Goal: Contribute content: Contribute content

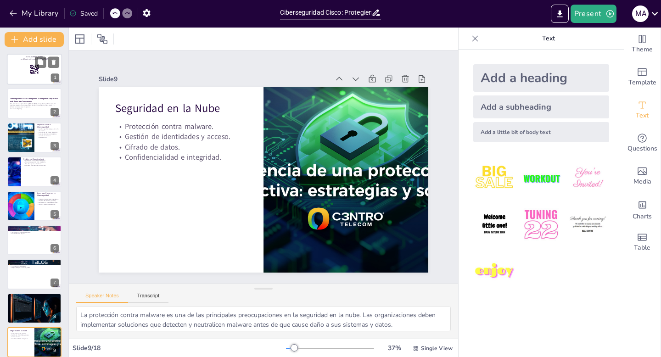
click at [31, 67] on rect at bounding box center [34, 69] width 10 height 10
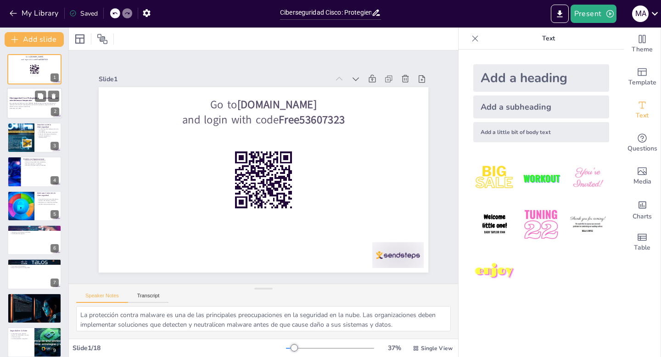
click at [28, 106] on p "Esta presentación explorará cómo Cisco protege la integridad empresarial median…" at bounding box center [35, 104] width 50 height 5
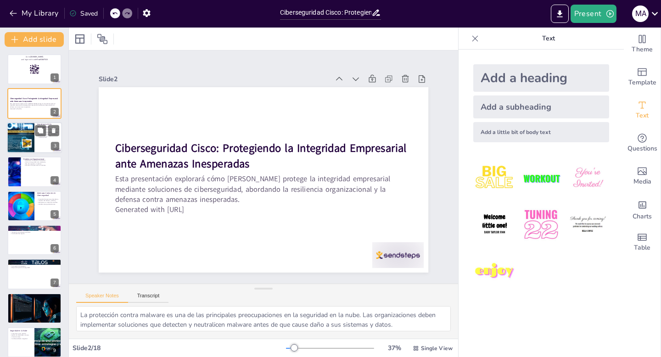
click at [40, 139] on div at bounding box center [34, 137] width 55 height 31
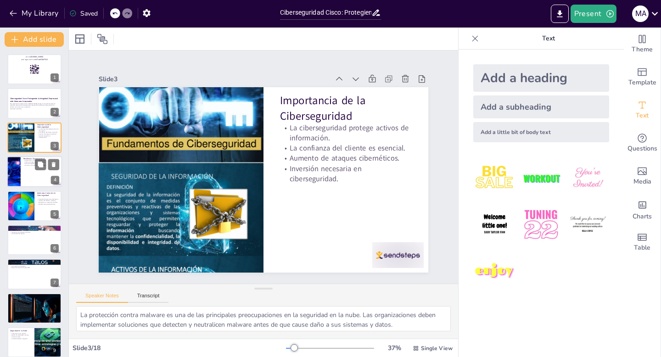
click at [37, 177] on div at bounding box center [34, 171] width 55 height 31
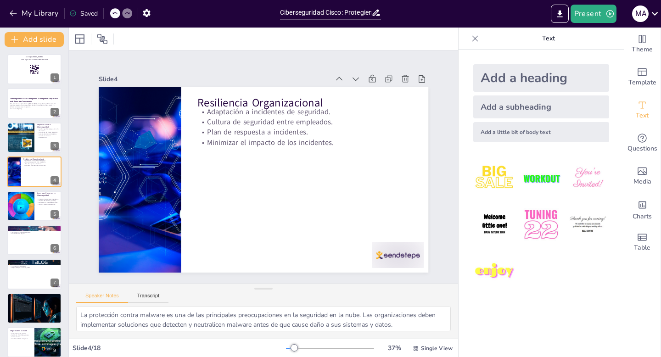
checkbox input "true"
click at [14, 11] on icon "button" at bounding box center [13, 13] width 9 height 9
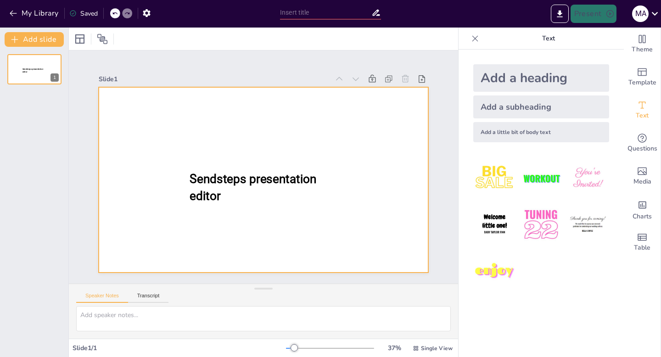
type input "New Sendsteps"
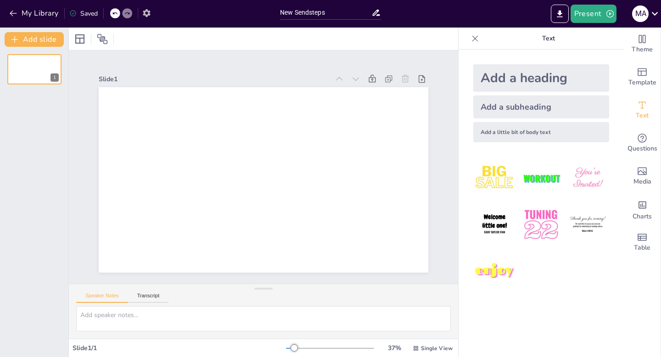
click at [145, 13] on icon "button" at bounding box center [147, 13] width 10 height 10
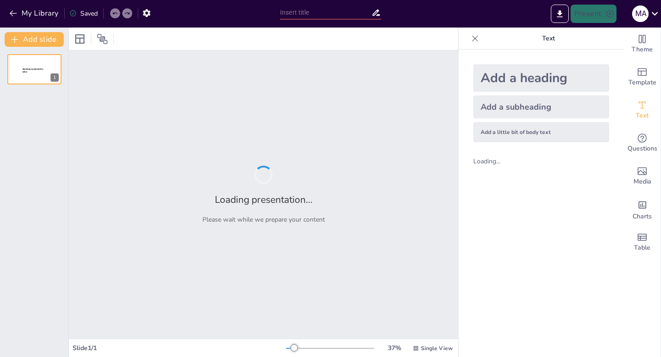
type input "New Sendsteps"
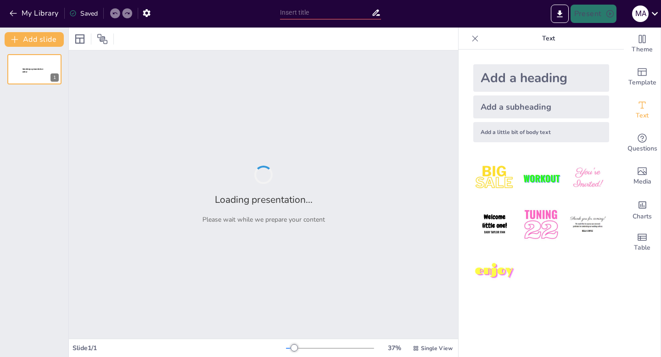
type input "Tendencias Actuales en Seguridad y Ciberseguridad de Cisco: Desafíos y Oportuni…"
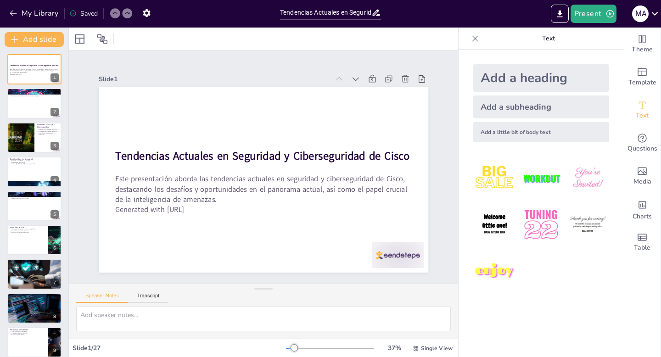
checkbox input "true"
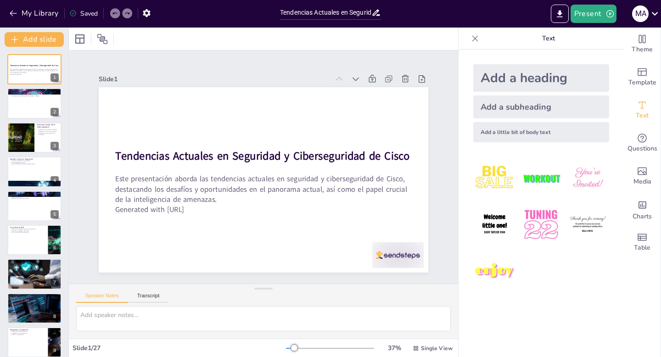
checkbox input "true"
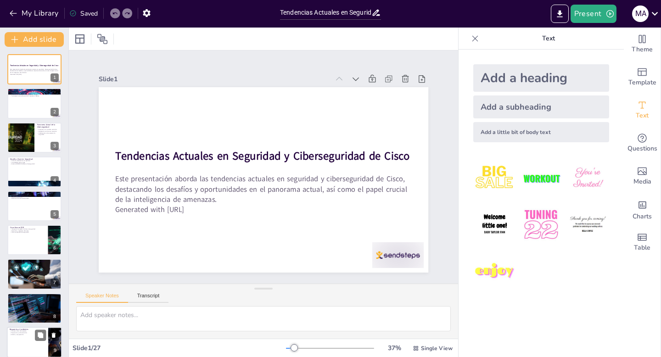
checkbox input "true"
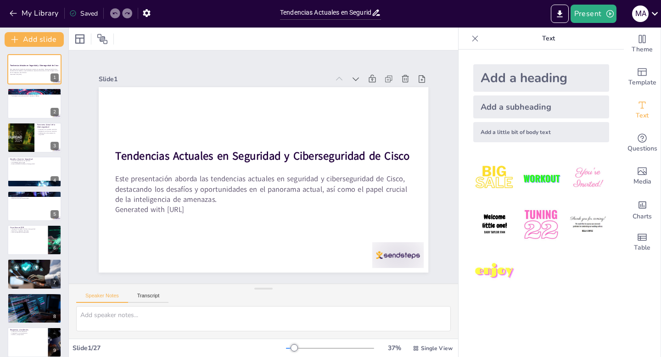
checkbox input "true"
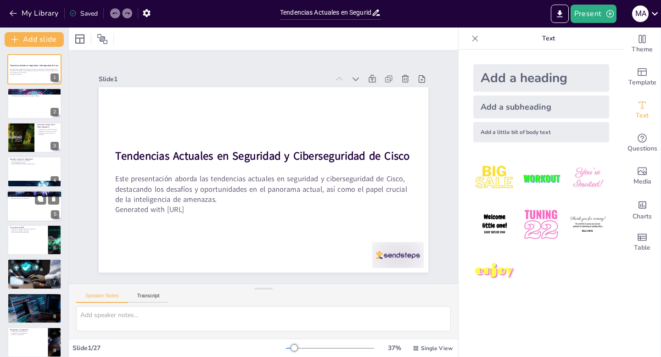
checkbox input "true"
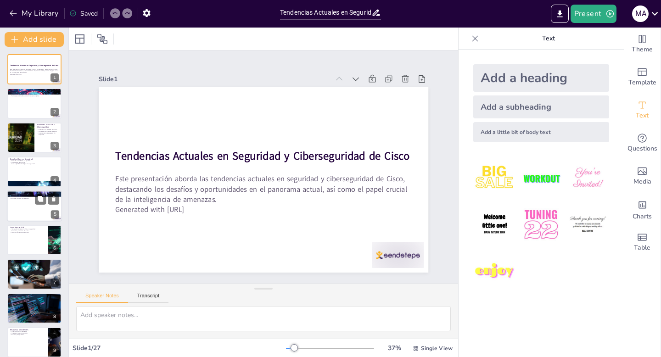
checkbox input "true"
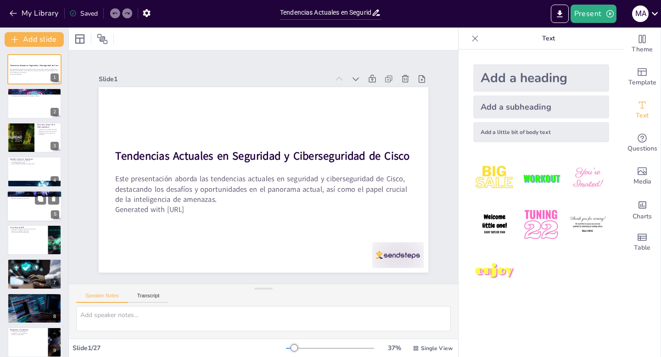
checkbox input "true"
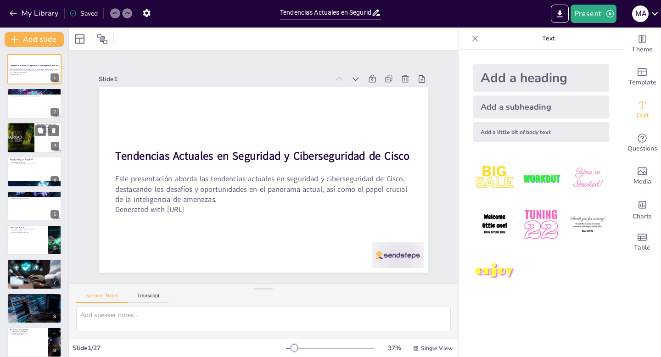
checkbox input "true"
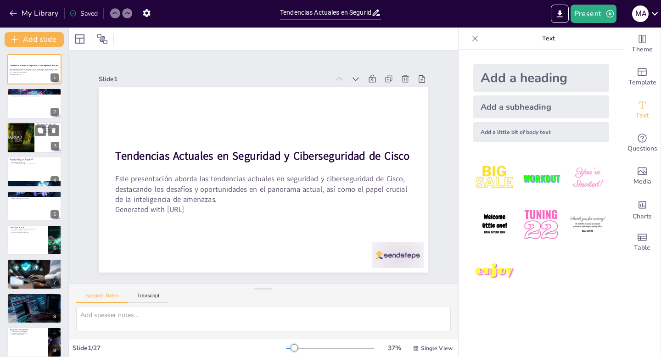
checkbox input "true"
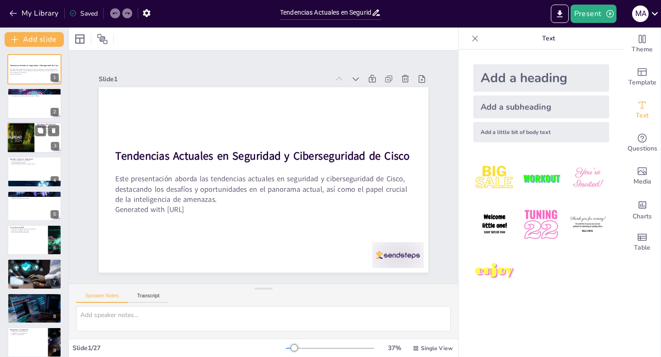
checkbox input "true"
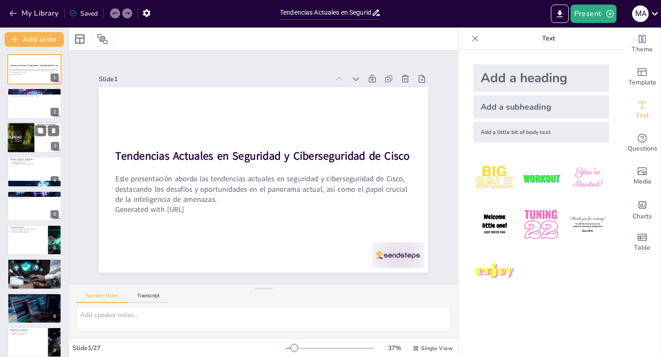
checkbox input "true"
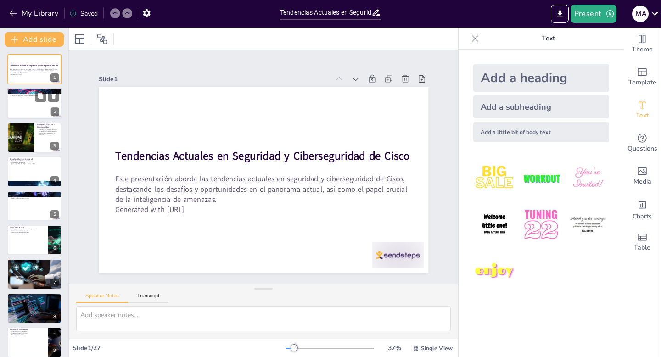
checkbox input "true"
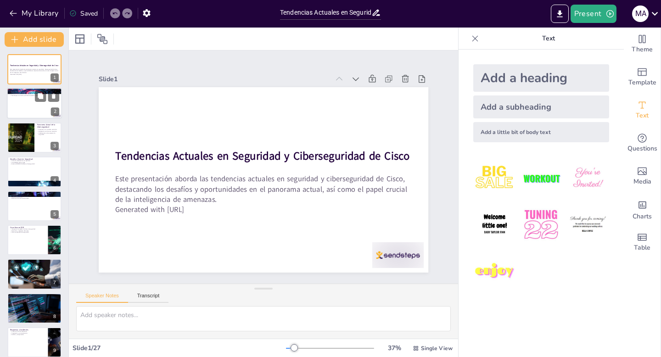
checkbox input "true"
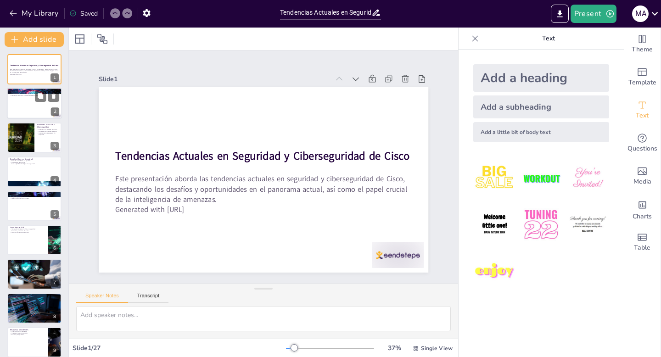
click at [31, 101] on div at bounding box center [34, 103] width 55 height 31
type textarea "La defensa en profundidad es un enfoque esencial en la seguridad de Cisco, que …"
checkbox input "true"
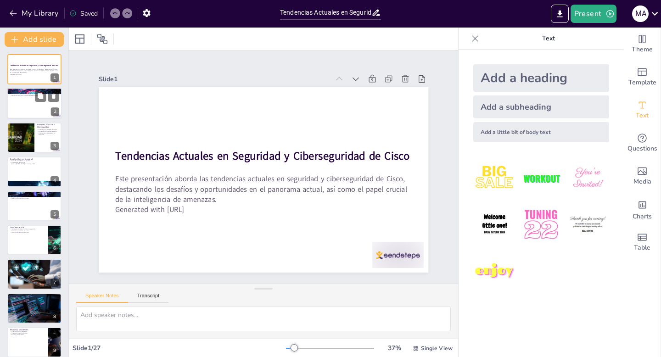
checkbox input "true"
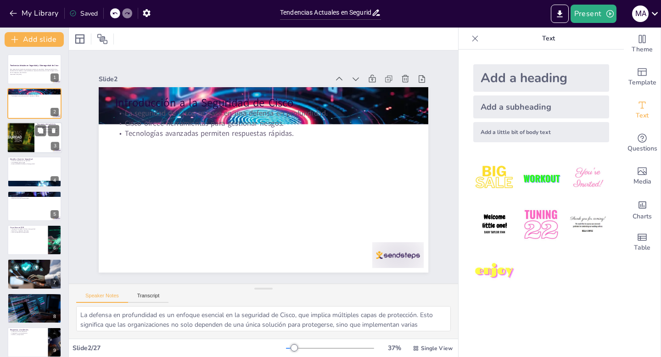
checkbox input "true"
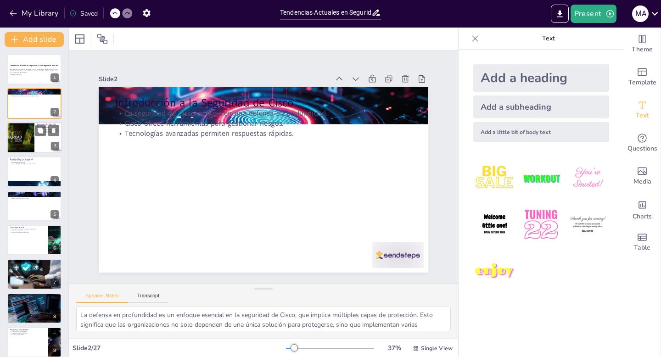
checkbox input "true"
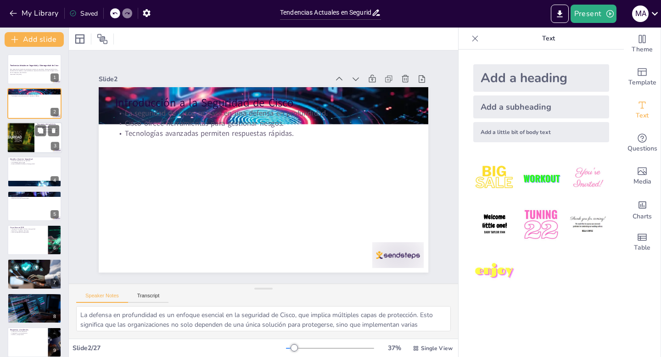
click at [25, 139] on div at bounding box center [20, 137] width 55 height 31
type textarea "Las amenazas cibernéticas están en constante evolución, lo que significa que la…"
checkbox input "true"
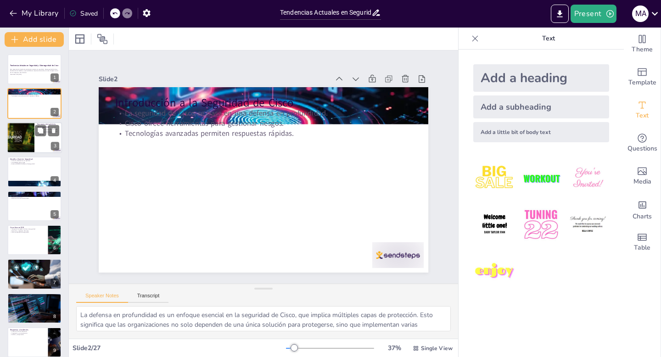
checkbox input "true"
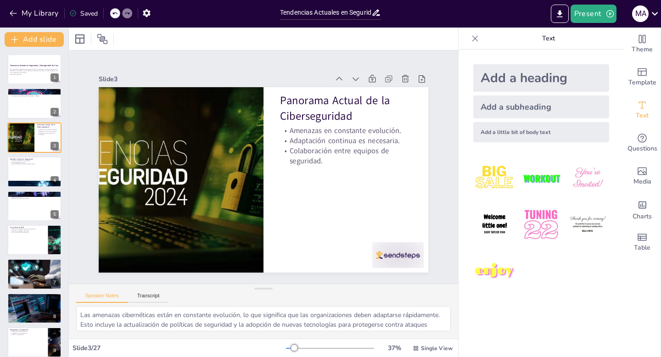
checkbox input "true"
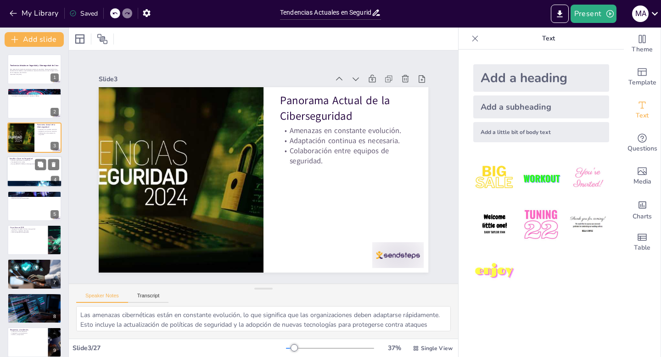
checkbox input "true"
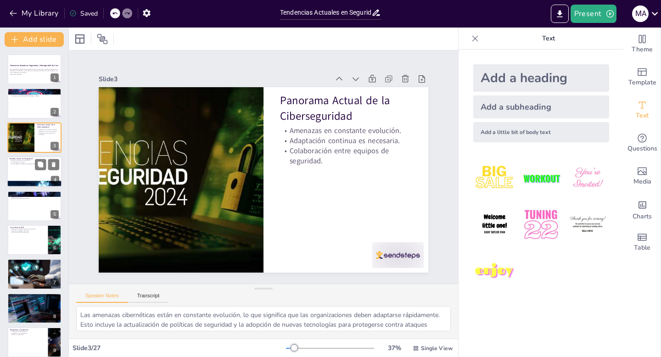
checkbox input "true"
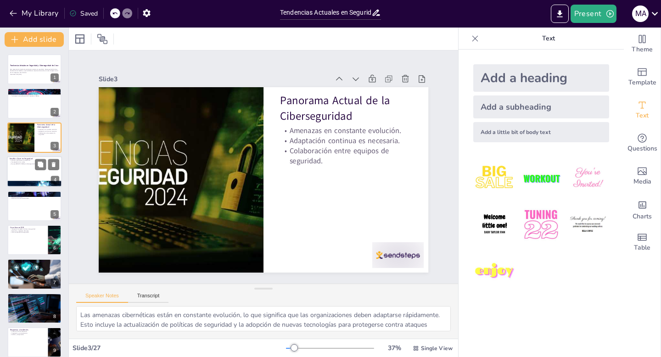
checkbox input "true"
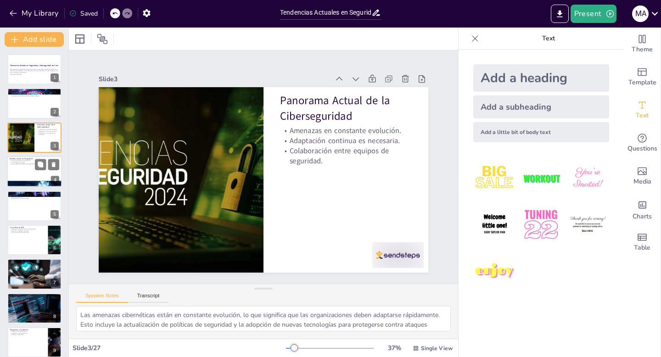
checkbox input "true"
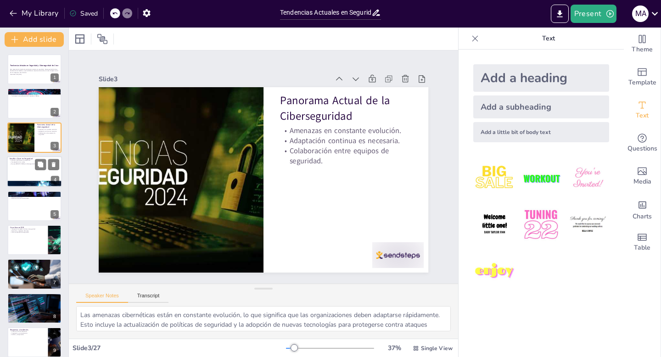
click at [25, 172] on div at bounding box center [34, 171] width 55 height 31
type textarea "La falta de visibilidad es un desafío crítico en la seguridad cibernética. Sin …"
checkbox input "true"
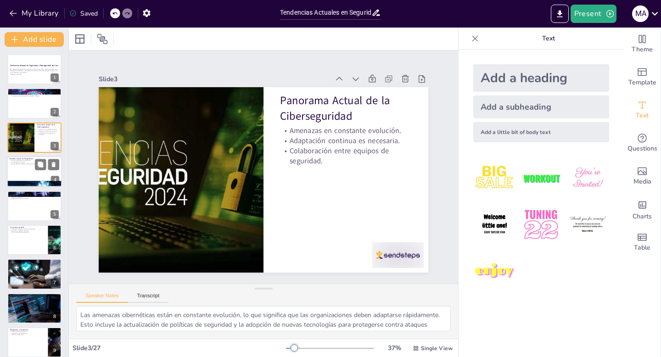
checkbox input "true"
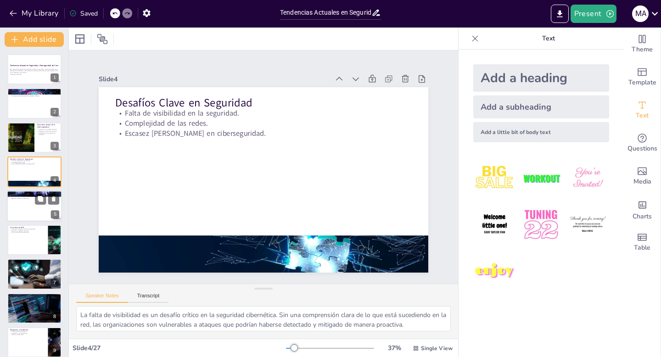
checkbox input "true"
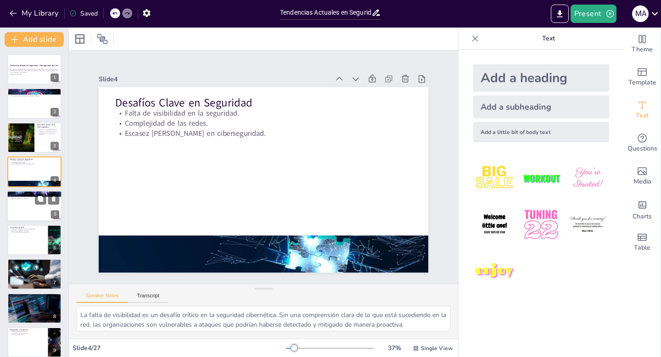
checkbox input "true"
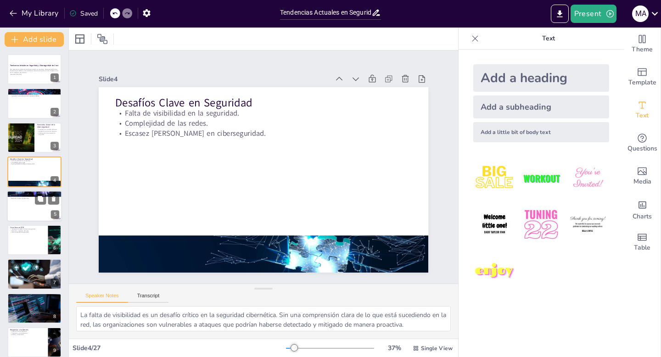
checkbox input "true"
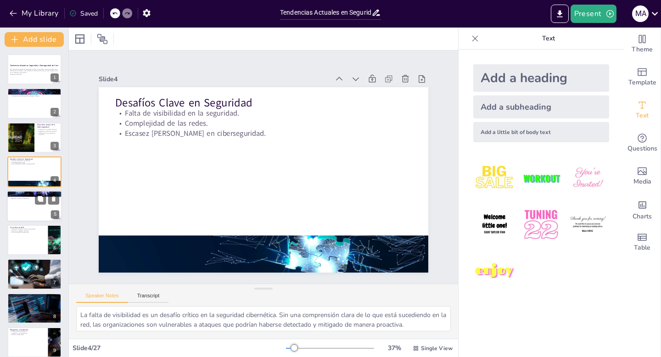
checkbox input "true"
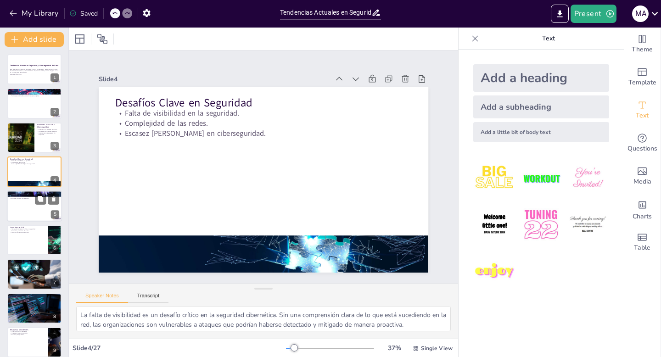
checkbox input "true"
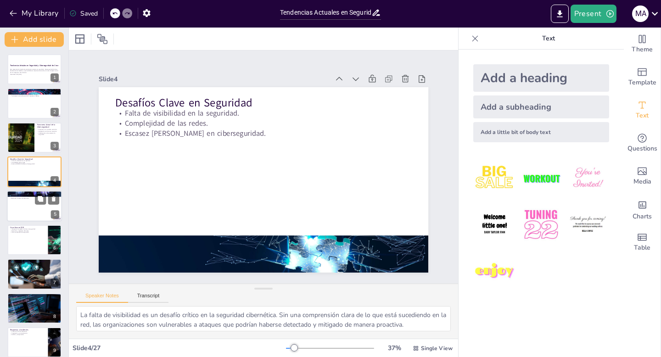
click at [24, 215] on div at bounding box center [34, 205] width 55 height 31
type textarea "La anticipación de ataques es crucial en la ciberseguridad. Al identificar patr…"
checkbox input "true"
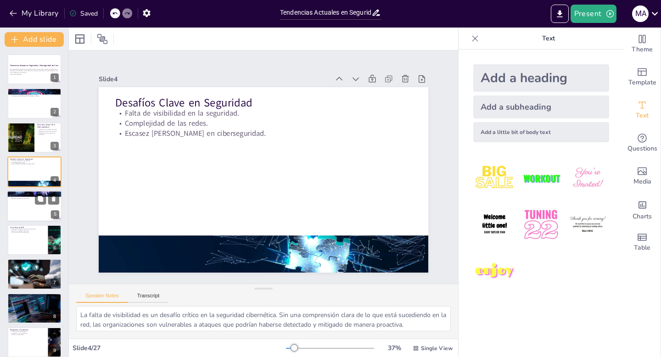
checkbox input "true"
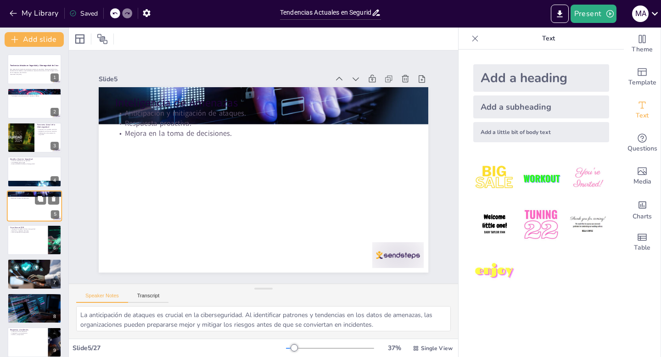
scroll to position [4, 0]
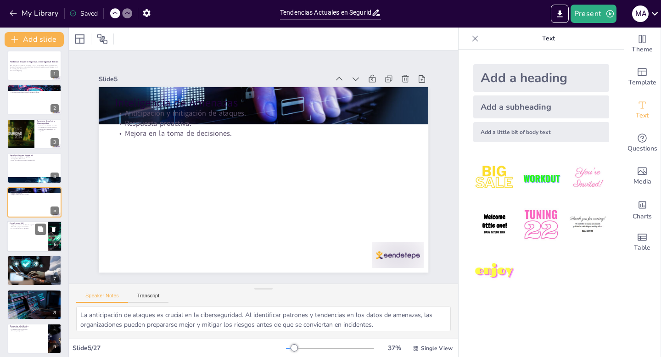
checkbox input "true"
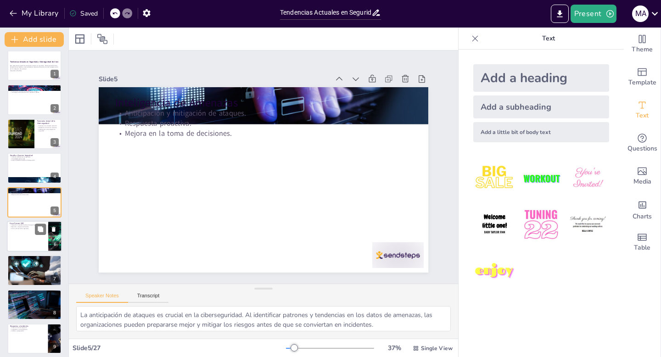
checkbox input "true"
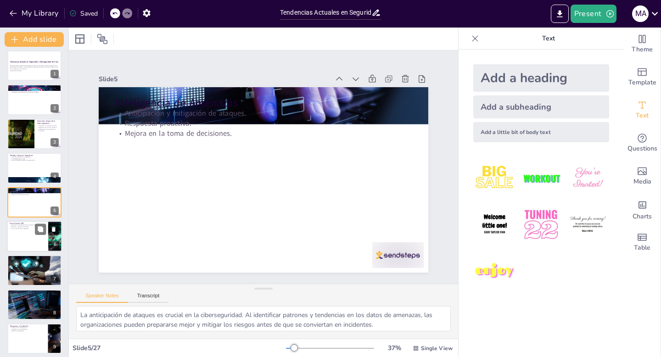
checkbox input "true"
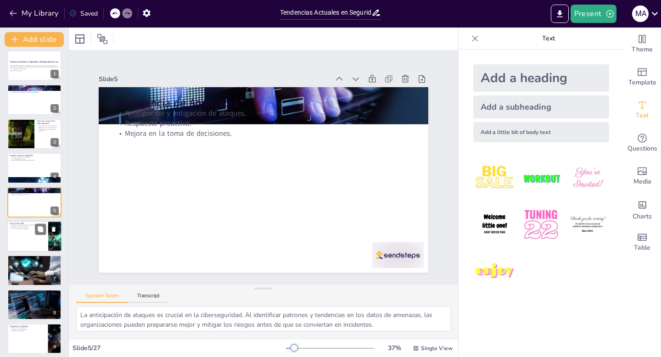
checkbox input "true"
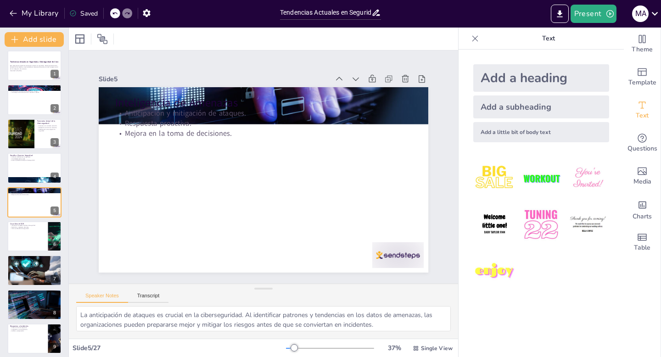
checkbox input "true"
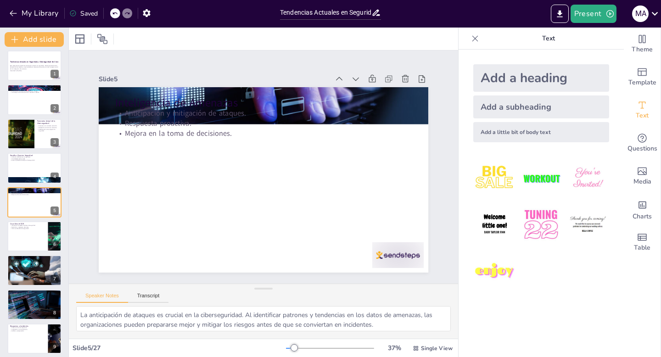
checkbox input "true"
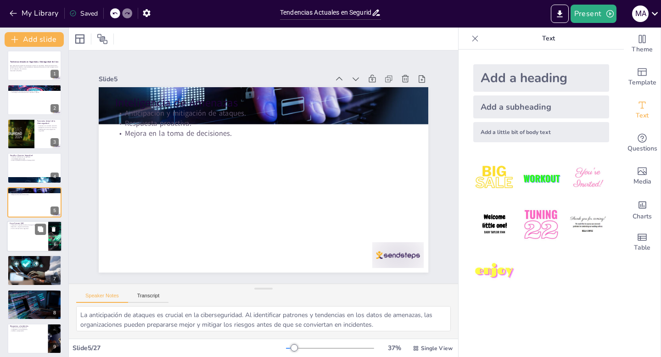
checkbox input "true"
click at [32, 230] on div at bounding box center [34, 236] width 55 height 31
type textarea "La integración de datos de seguridad es fundamental para una defensa efectiva. …"
checkbox input "true"
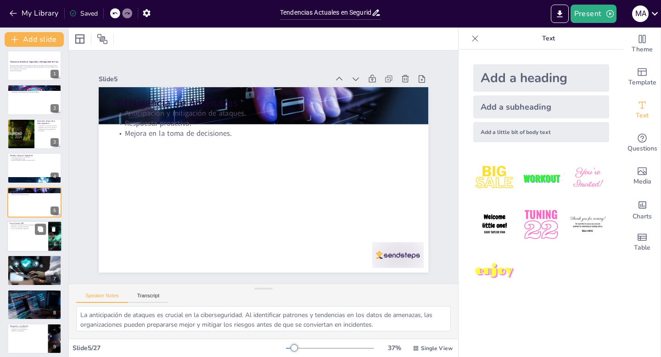
checkbox input "true"
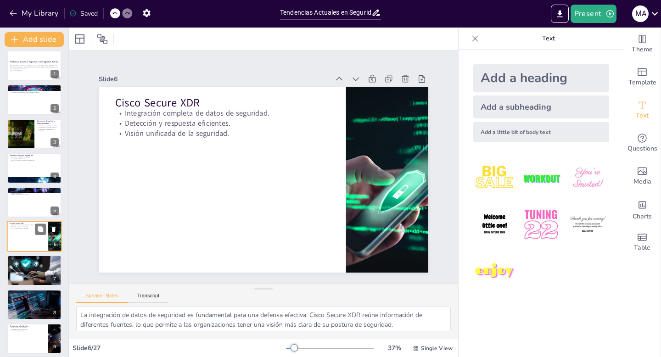
scroll to position [38, 0]
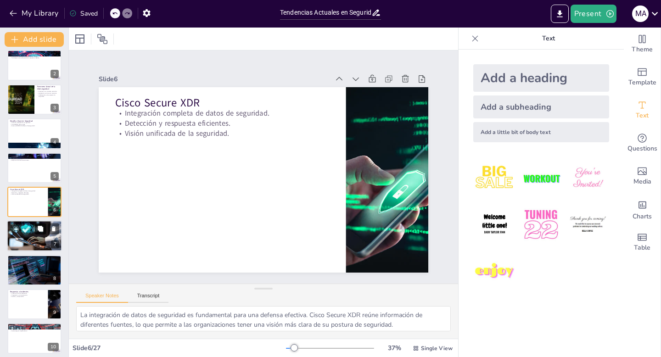
checkbox input "true"
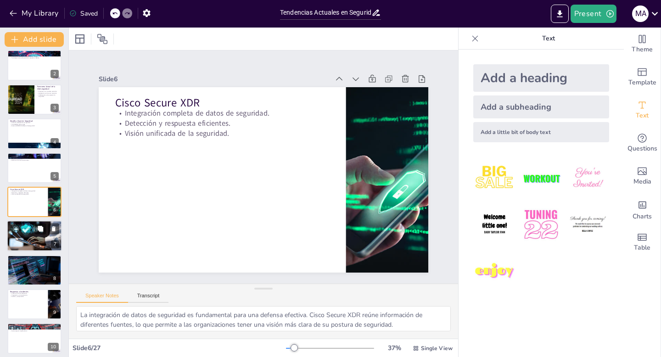
checkbox input "true"
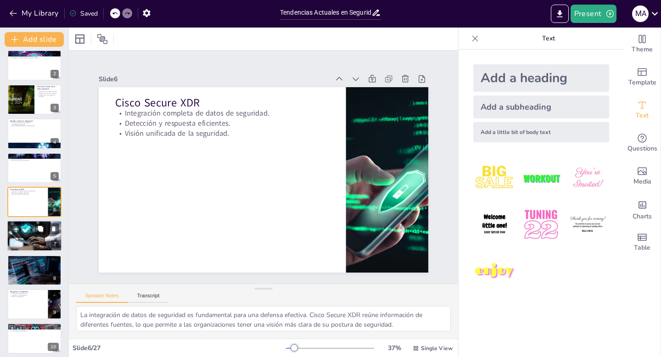
click at [34, 240] on div at bounding box center [34, 236] width 55 height 37
type textarea "La mejora en la gestión de la seguridad es uno de los principales beneficios de…"
checkbox input "true"
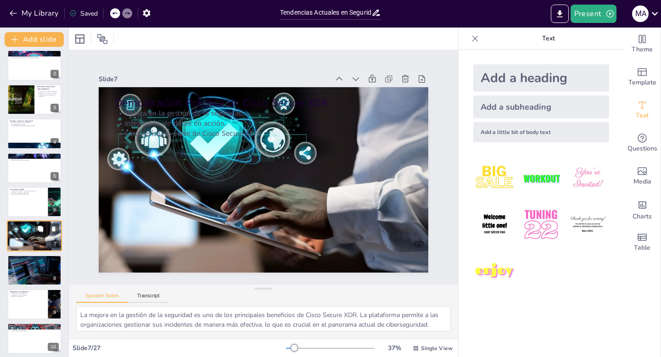
scroll to position [72, 0]
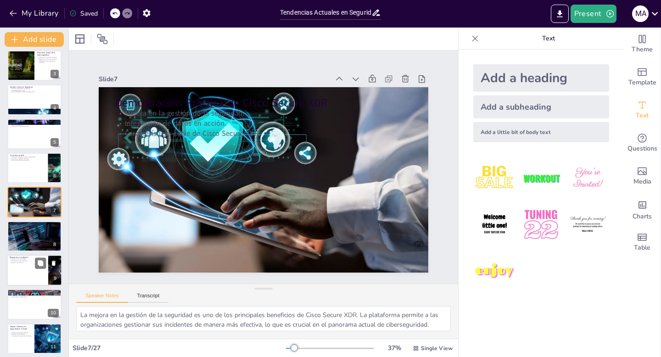
click at [36, 272] on div at bounding box center [34, 270] width 55 height 31
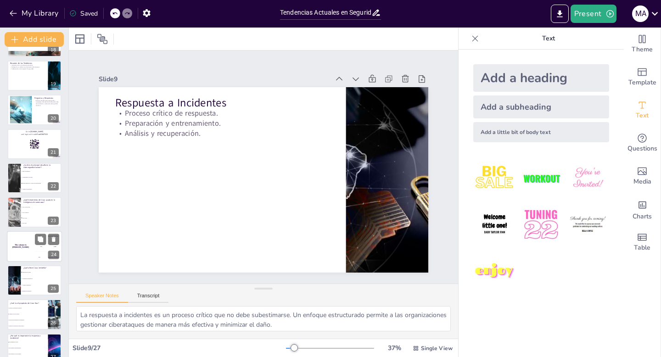
click at [29, 252] on div "The winner is [PERSON_NAME]" at bounding box center [21, 246] width 28 height 31
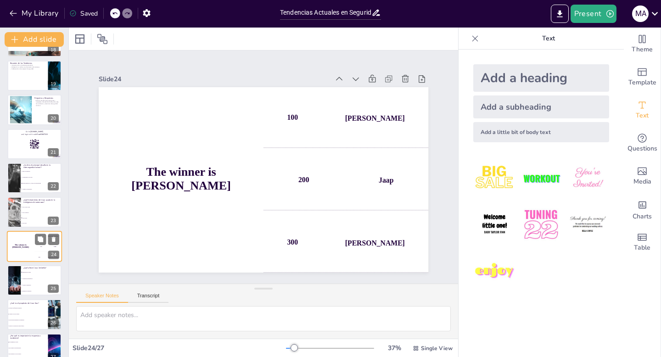
scroll to position [622, 0]
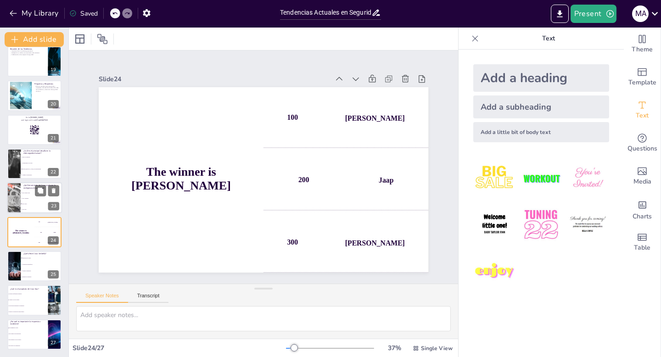
click at [18, 192] on div at bounding box center [13, 198] width 47 height 31
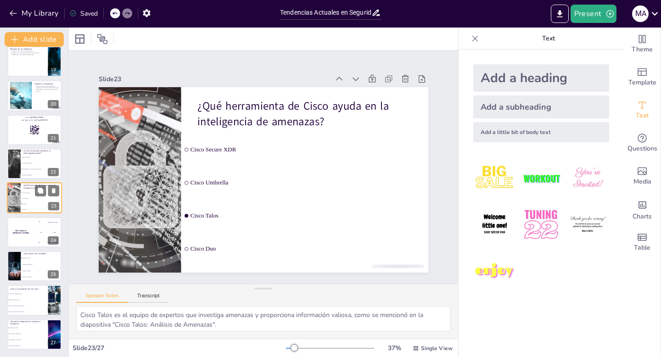
scroll to position [618, 0]
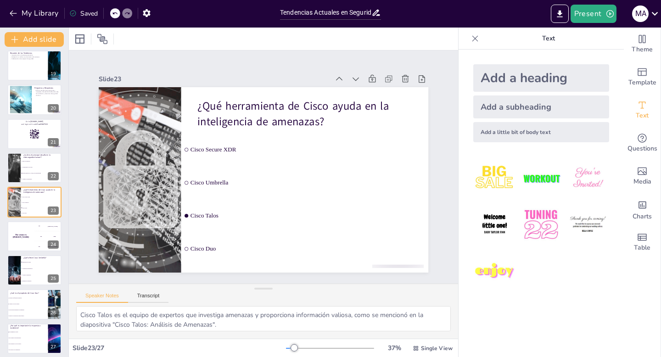
click at [22, 162] on li "Falta de visibilidad" at bounding box center [41, 161] width 41 height 6
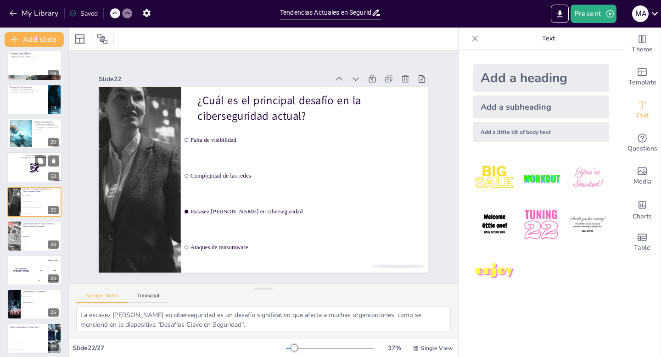
click at [23, 161] on div at bounding box center [34, 167] width 55 height 31
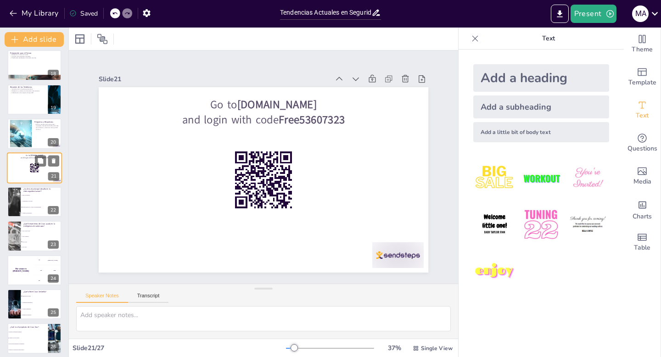
scroll to position [550, 0]
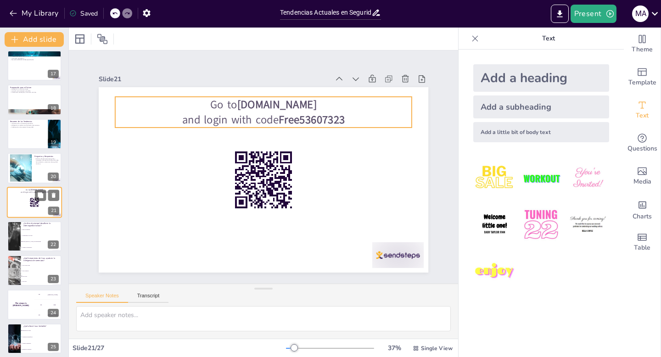
click at [28, 192] on p "and login with code Free53607323" at bounding box center [35, 192] width 50 height 3
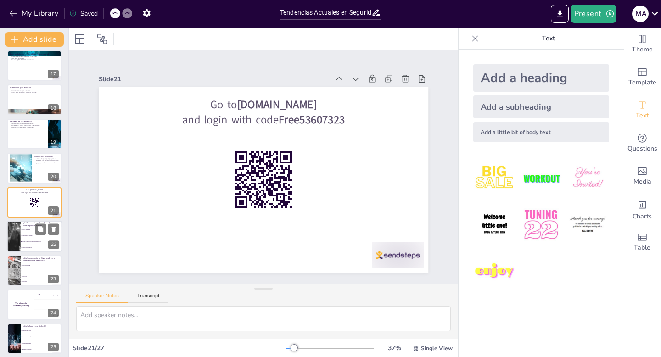
click at [30, 227] on li "Falta de visibilidad" at bounding box center [41, 230] width 41 height 6
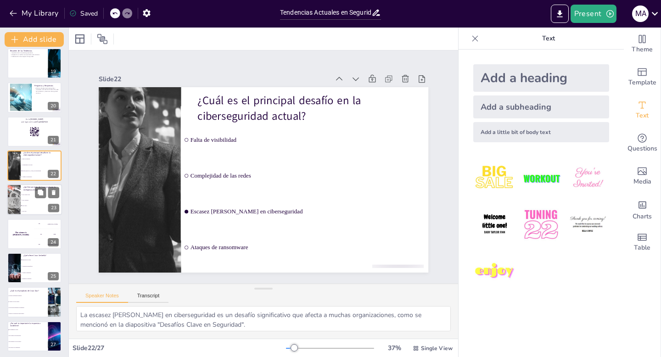
scroll to position [622, 0]
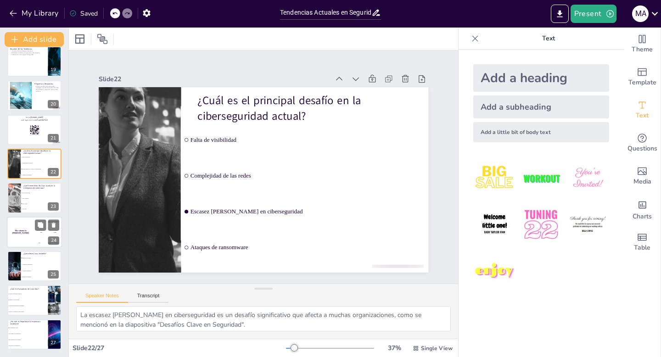
click at [28, 228] on div "The winner is [PERSON_NAME]" at bounding box center [21, 232] width 28 height 31
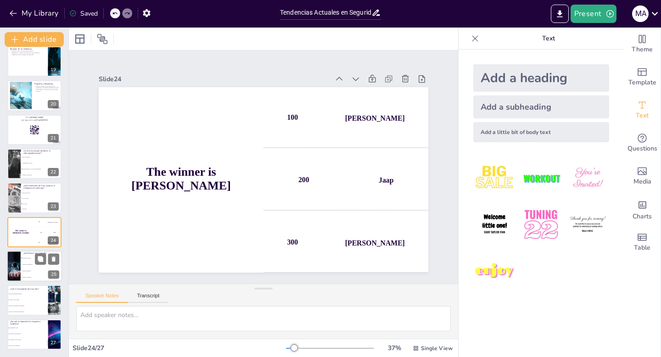
click at [26, 267] on li "Autenticación multifactor" at bounding box center [41, 264] width 41 height 6
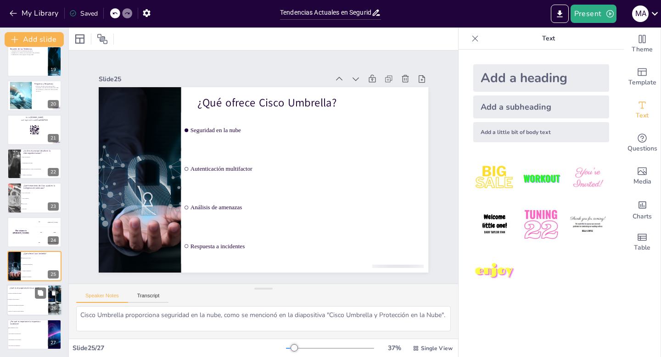
click at [28, 304] on li "Proporcionar inteligencia de amenazas" at bounding box center [27, 306] width 41 height 6
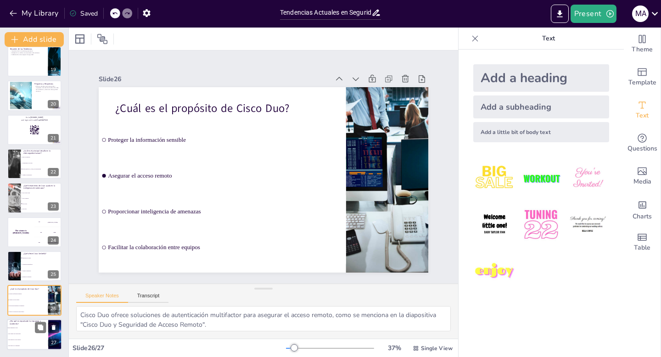
click at [27, 341] on li "Para asegurar el acceso remoto" at bounding box center [27, 340] width 41 height 6
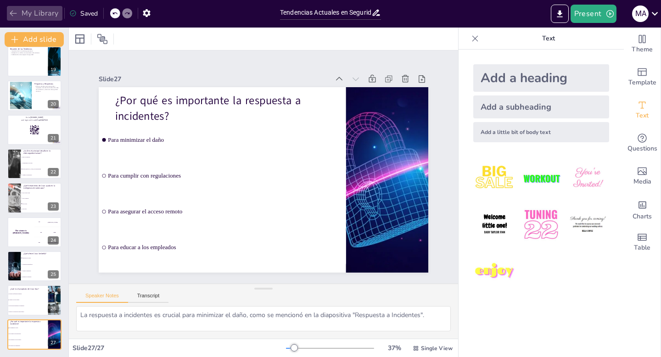
click at [14, 14] on icon "button" at bounding box center [13, 13] width 9 height 9
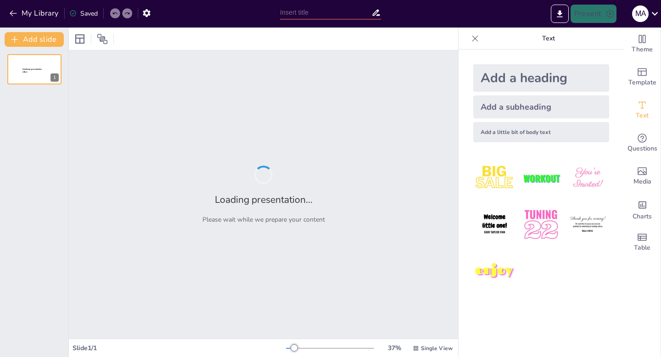
type input "Cisco Secure: Innovación y Eficiencia en la Seguridad de Redes"
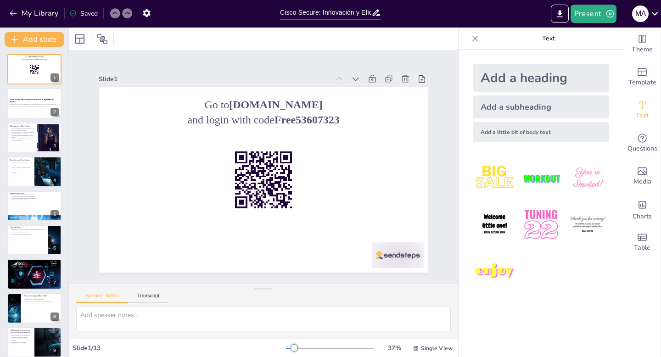
checkbox input "true"
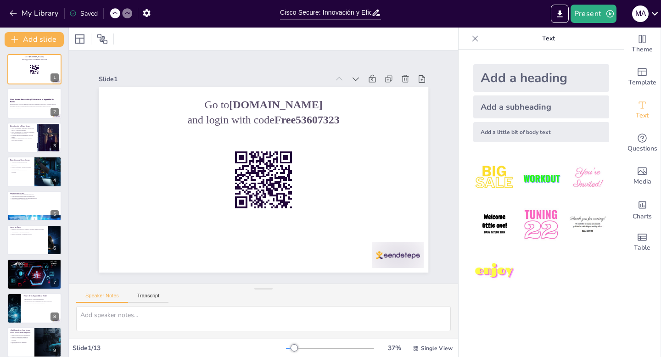
checkbox input "true"
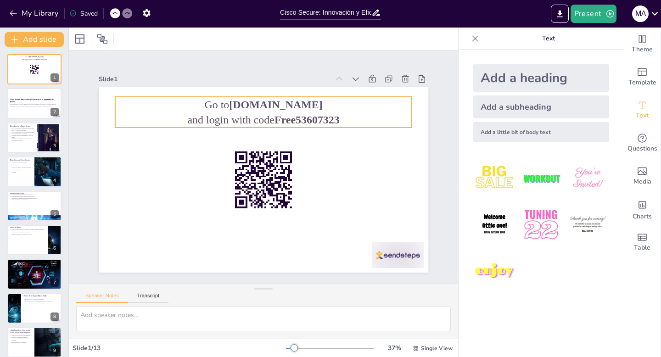
checkbox input "true"
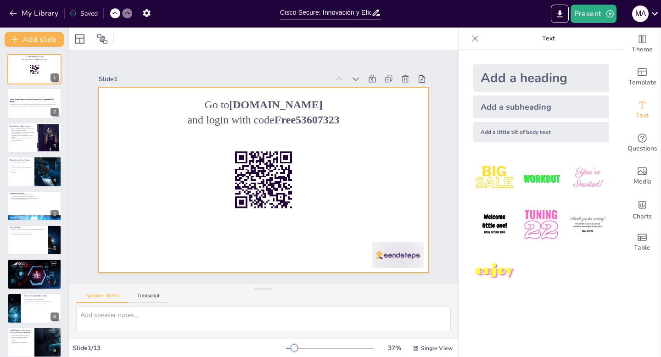
checkbox input "true"
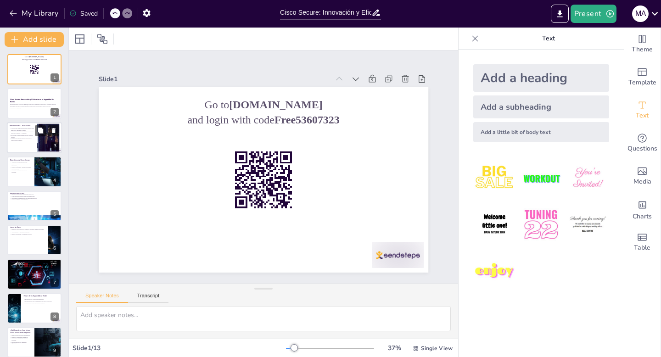
checkbox input "true"
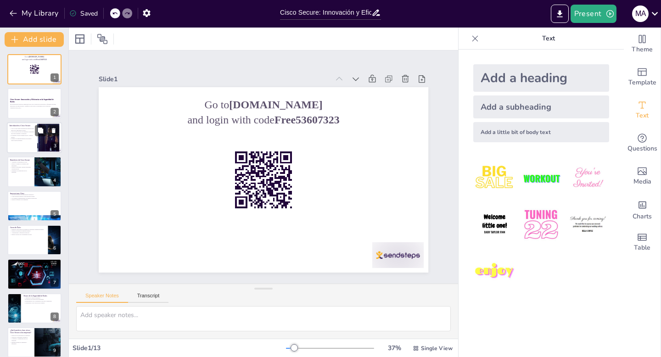
checkbox input "true"
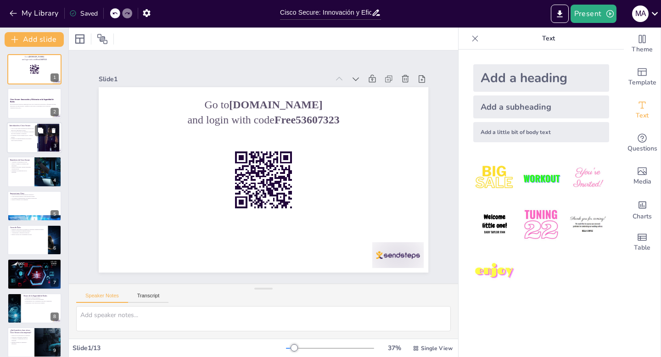
checkbox input "true"
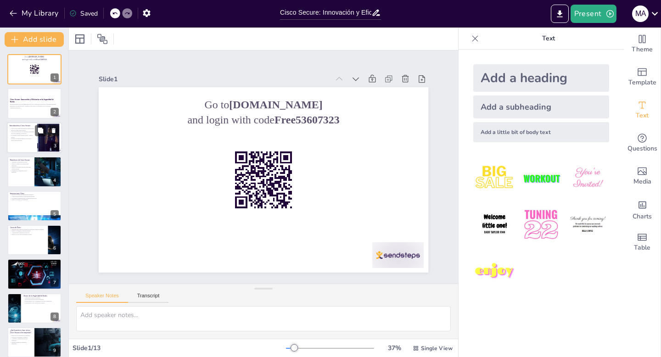
checkbox input "true"
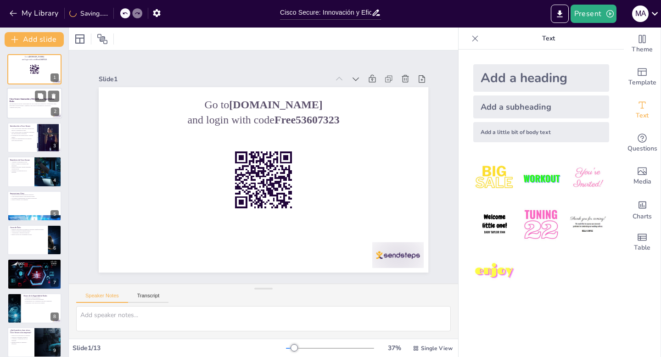
checkbox input "true"
click at [24, 107] on p "Generated with [URL]" at bounding box center [35, 108] width 50 height 2
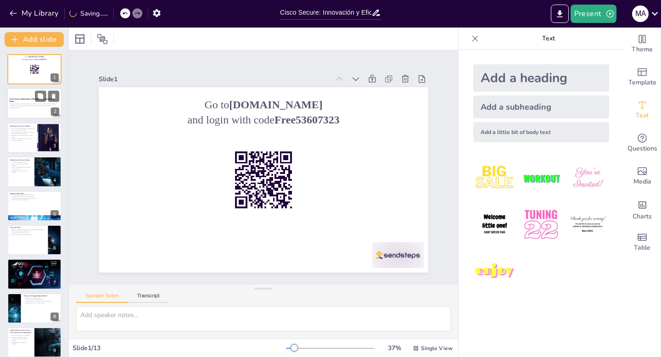
checkbox input "true"
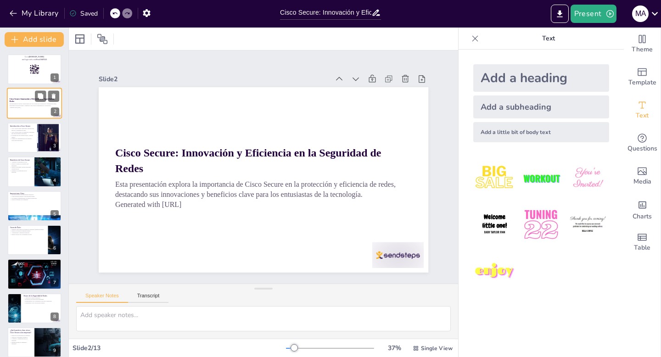
checkbox input "true"
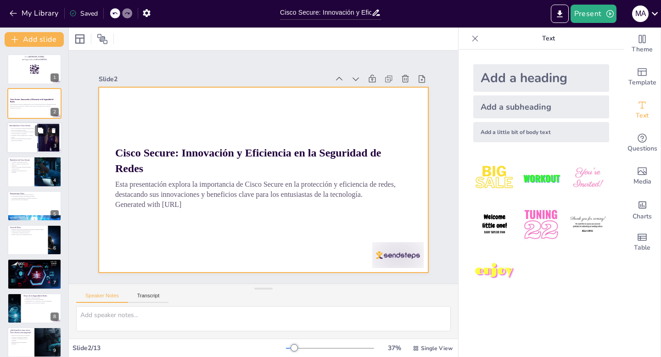
checkbox input "true"
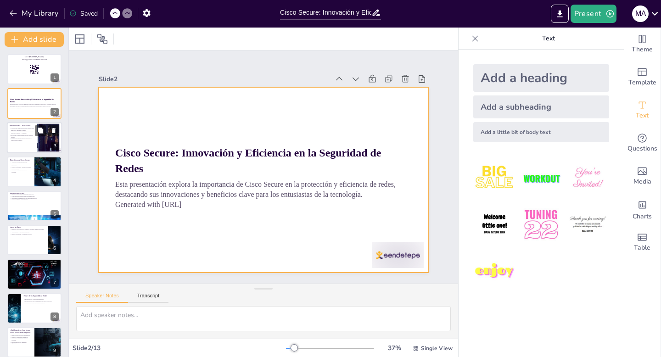
checkbox input "true"
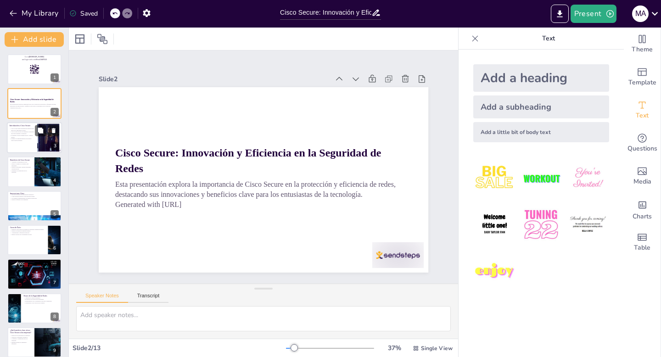
click at [28, 149] on div at bounding box center [34, 137] width 55 height 31
checkbox input "true"
type textarea "La inteligencia artificial es un componente crucial de Cisco Secure. Permite a …"
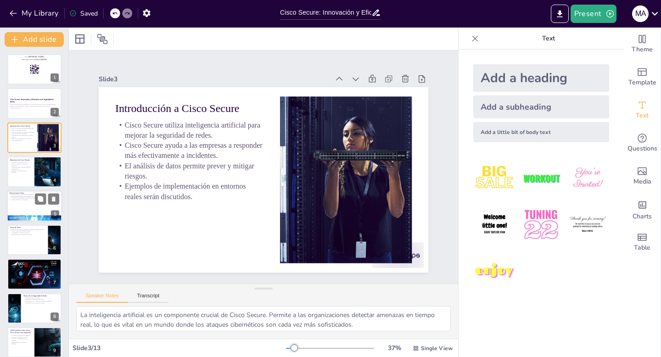
checkbox input "true"
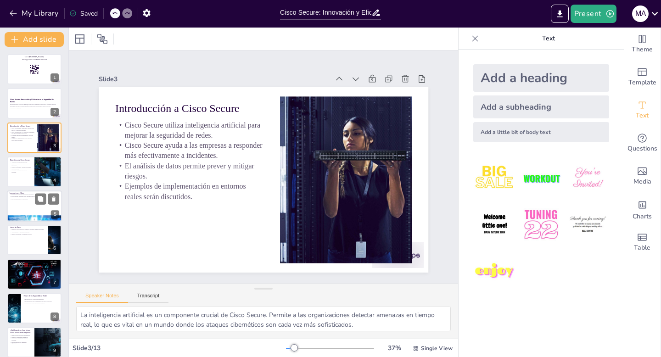
checkbox input "true"
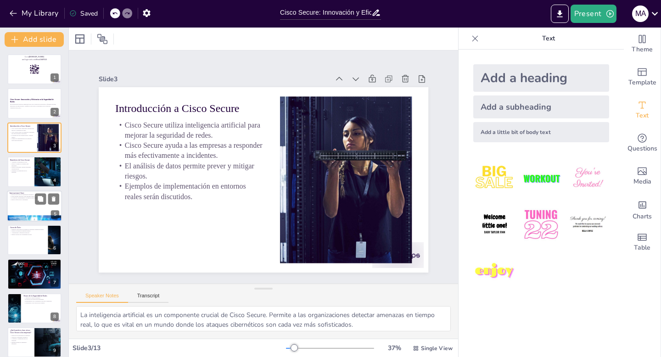
checkbox input "true"
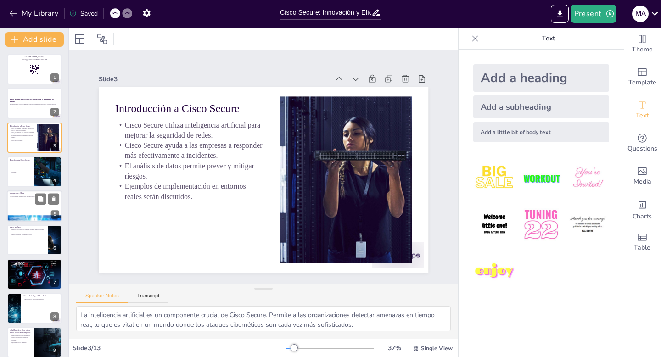
checkbox input "true"
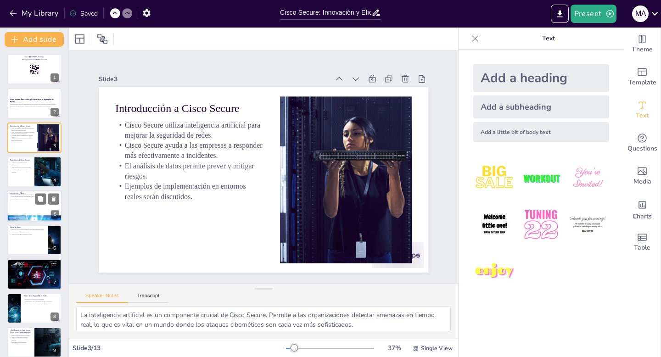
checkbox input "true"
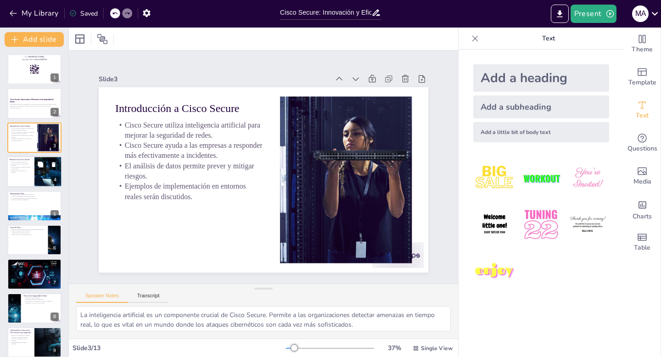
checkbox input "true"
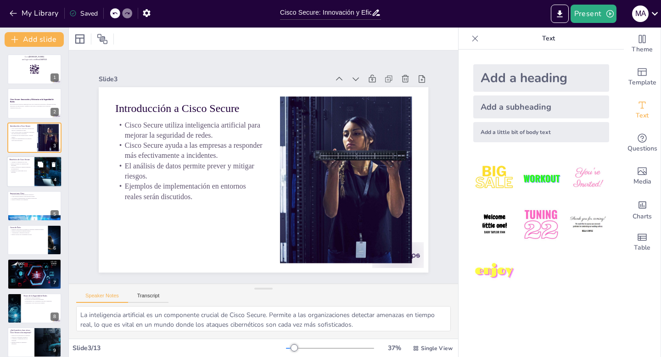
click at [26, 167] on p "Mejora la eficiencia operativa mediante automatización." at bounding box center [21, 168] width 22 height 3
checkbox input "true"
type textarea "La visibilidad es clave para una gestión efectiva de la seguridad. Permite a lo…"
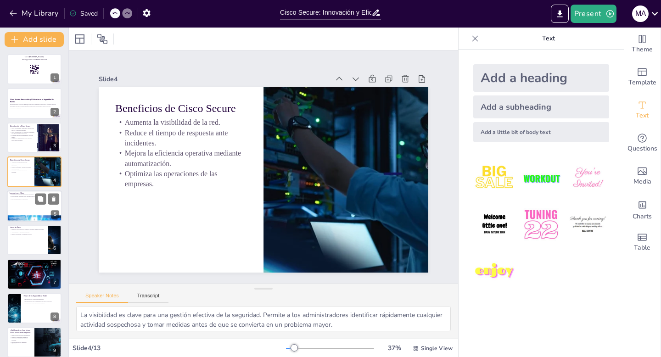
checkbox input "true"
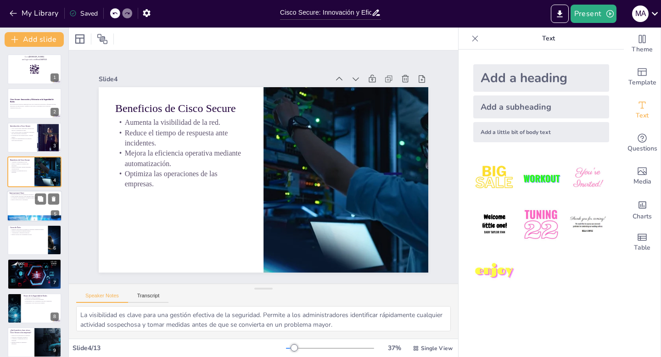
checkbox input "true"
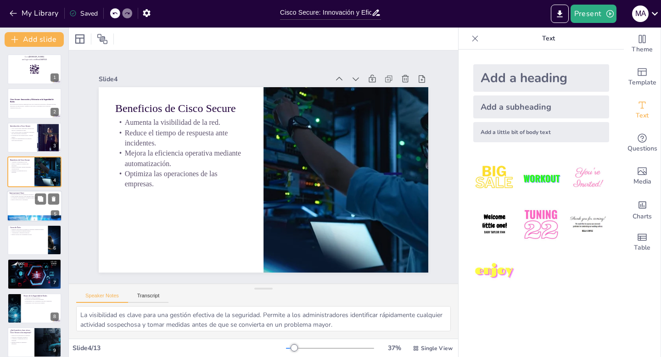
click at [26, 214] on div at bounding box center [34, 205] width 55 height 31
checkbox input "true"
type textarea "El aprendizaje automático es fundamental para la detección de amenazas. Permite…"
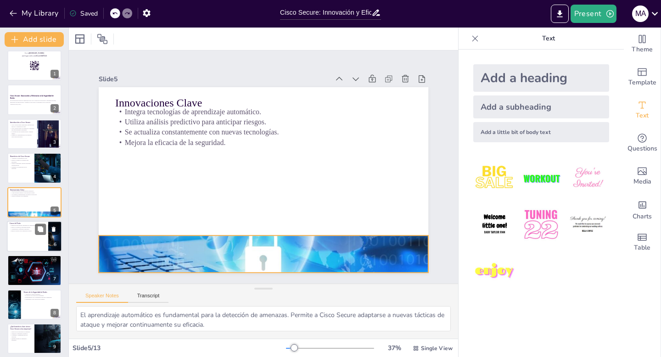
checkbox input "true"
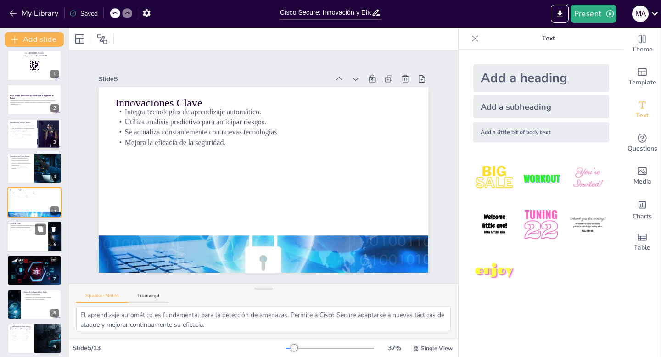
checkbox input "true"
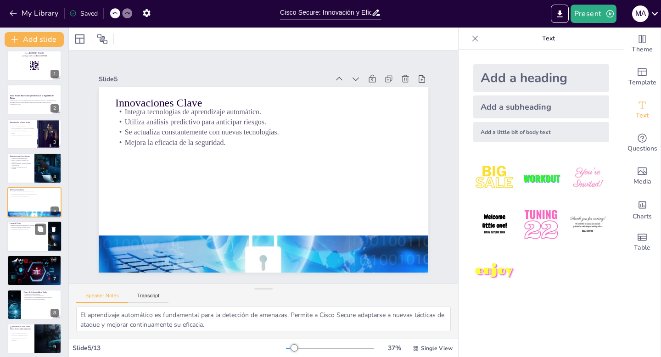
checkbox input "true"
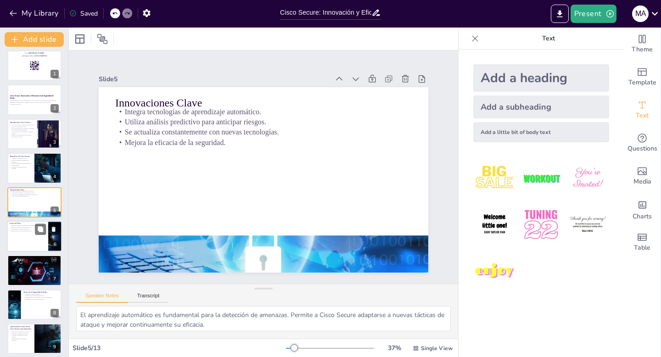
click at [23, 236] on div at bounding box center [34, 236] width 55 height 31
checkbox input "true"
type textarea "La reducción de incidentes de seguridad es un indicador clave de la efectividad…"
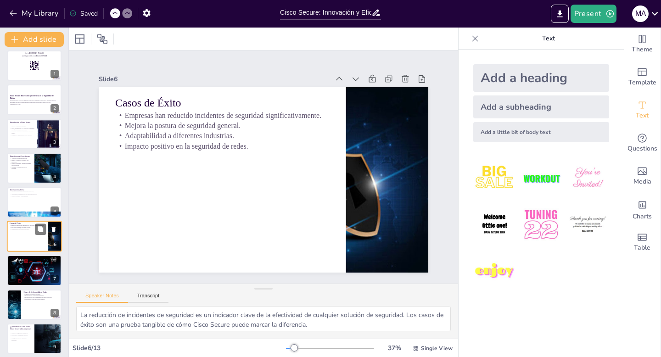
scroll to position [38, 0]
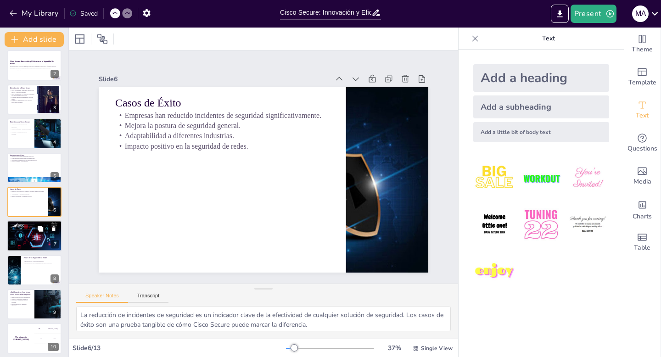
click at [22, 232] on div at bounding box center [34, 236] width 55 height 32
checkbox input "true"
type textarea "La facilidad de integración es un aspecto crucial a considerar al implementar n…"
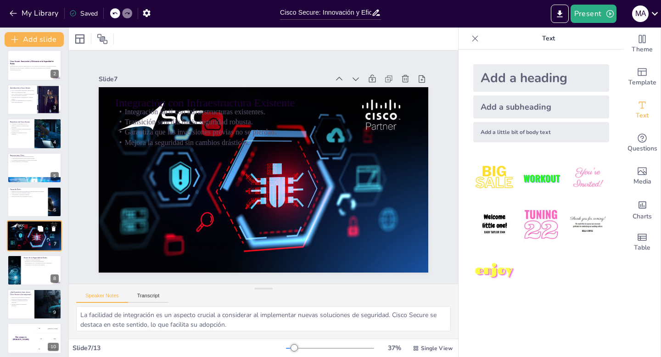
scroll to position [72, 0]
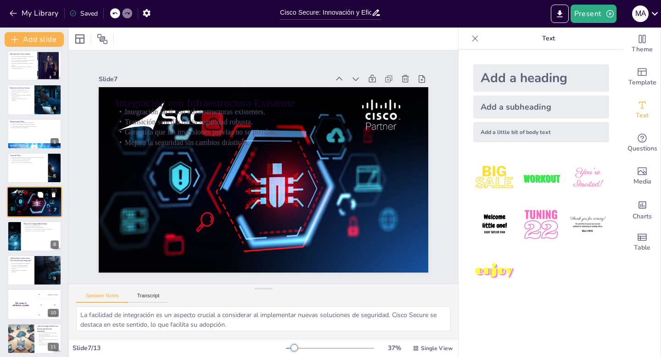
checkbox input "true"
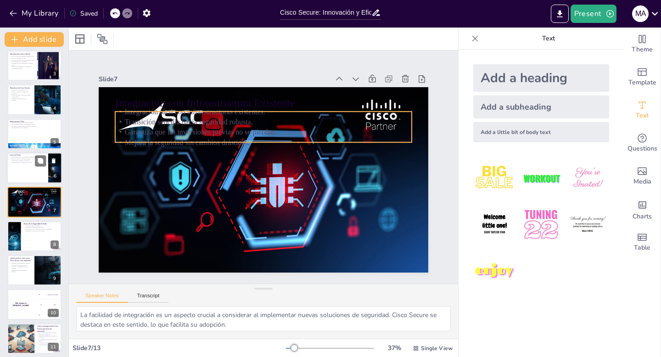
checkbox input "true"
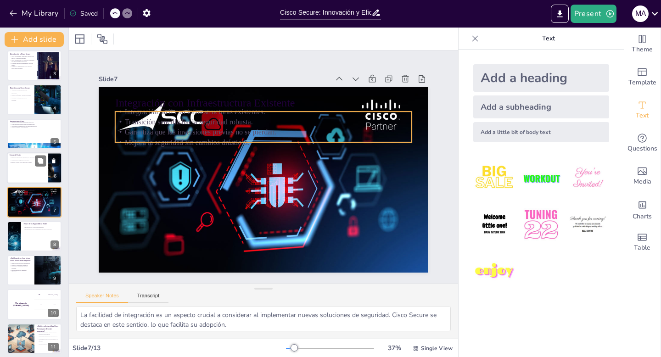
checkbox input "true"
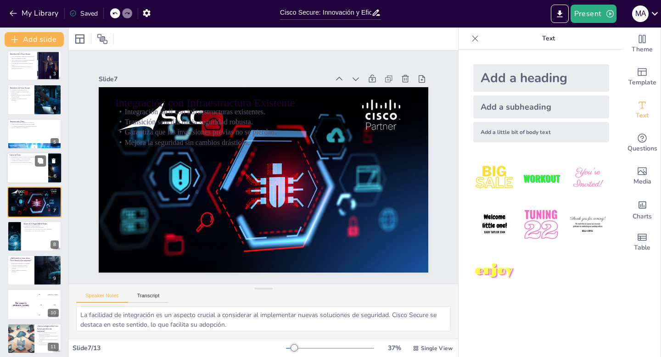
click at [28, 162] on p "Impacto positivo en la seguridad de redes." at bounding box center [28, 162] width 36 height 2
checkbox input "true"
type textarea "La reducción de incidentes de seguridad es un indicador clave de la efectividad…"
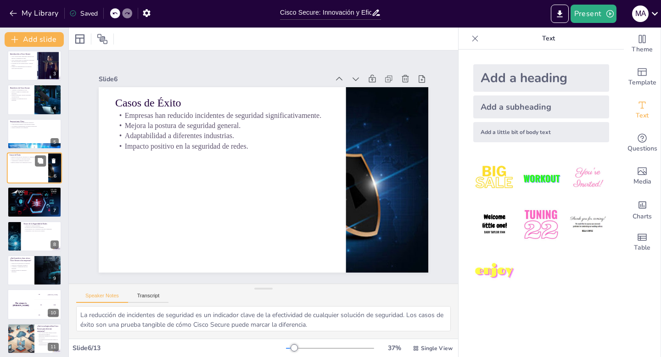
scroll to position [38, 0]
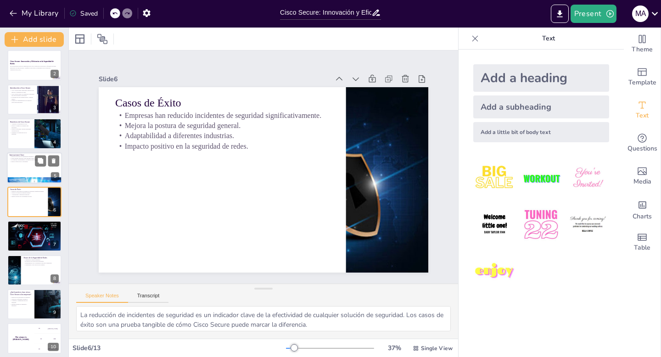
checkbox input "true"
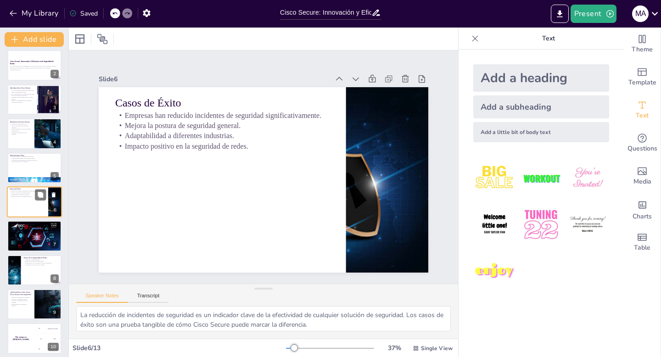
checkbox input "true"
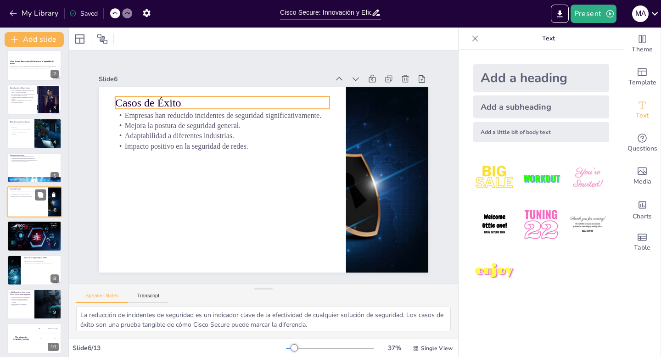
checkbox input "true"
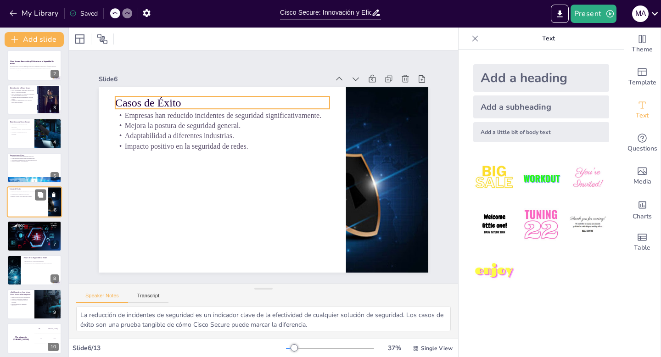
checkbox input "true"
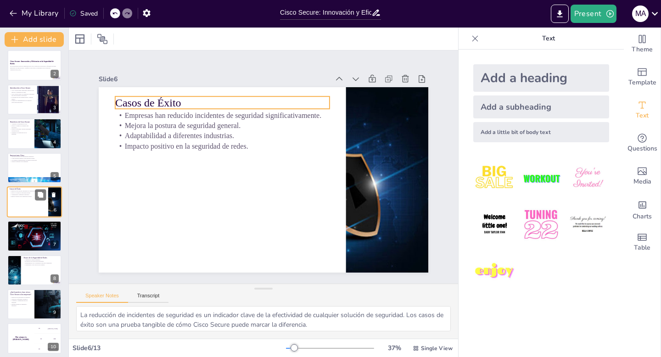
checkbox input "true"
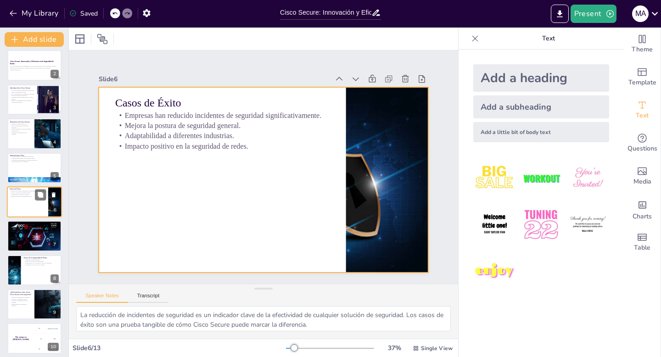
click at [30, 199] on div at bounding box center [34, 201] width 55 height 31
checkbox input "true"
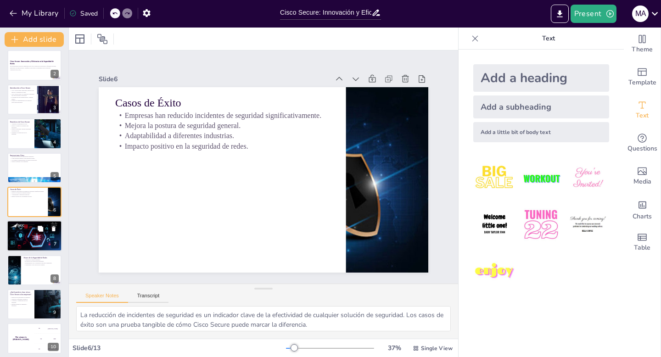
checkbox input "true"
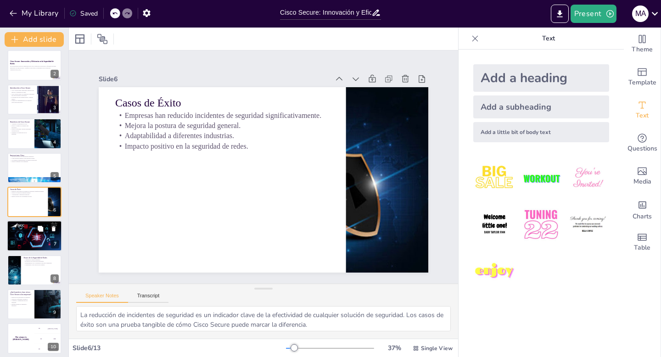
checkbox input "true"
click at [25, 234] on div at bounding box center [34, 236] width 55 height 32
checkbox input "true"
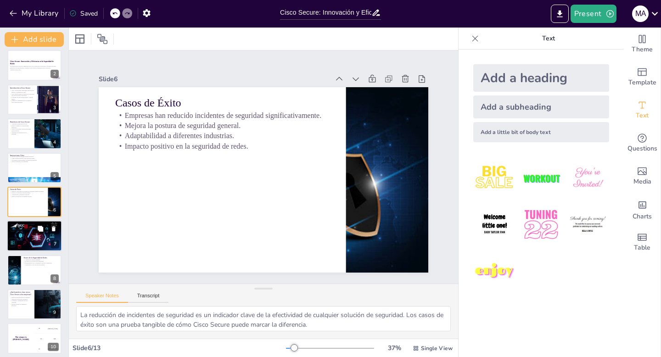
checkbox input "true"
type textarea "La facilidad de integración es un aspecto crucial a considerar al implementar n…"
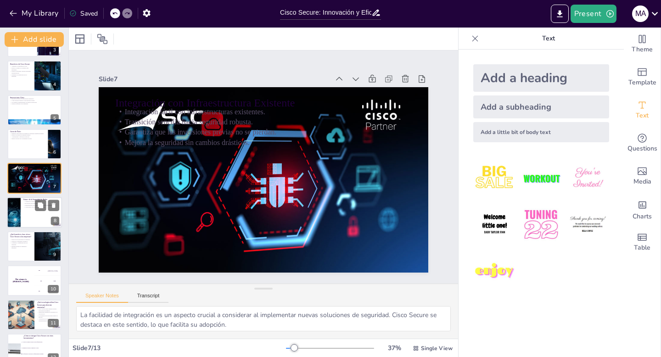
checkbox input "true"
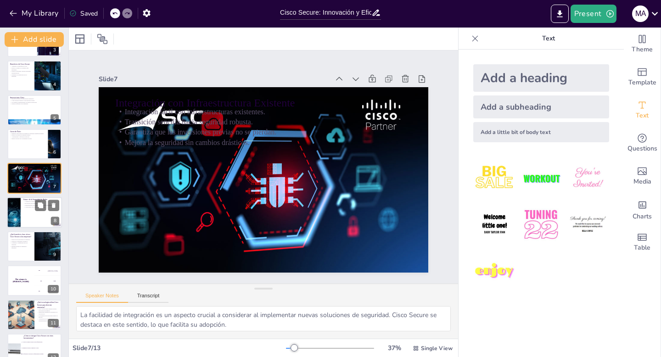
checkbox input "true"
click at [27, 209] on div at bounding box center [34, 212] width 55 height 31
checkbox input "true"
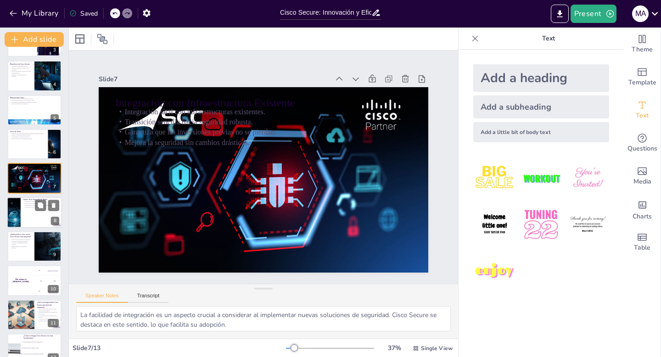
checkbox input "true"
type textarea "La adaptación a nuevas amenazas es esencial en el campo de la ciberseguridad. C…"
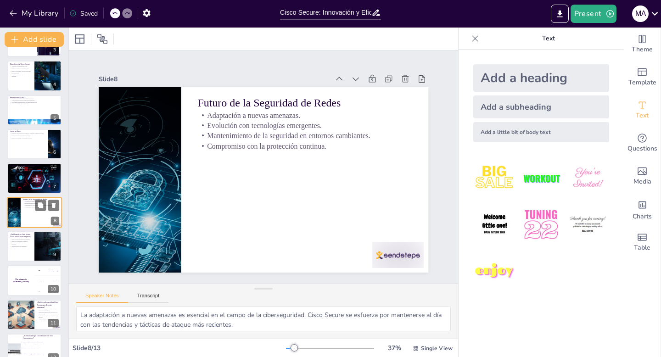
scroll to position [106, 0]
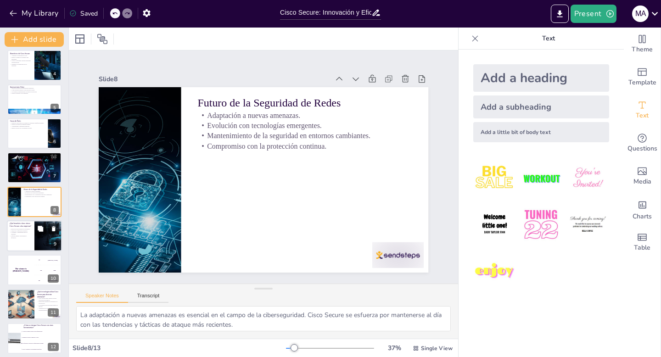
checkbox input "true"
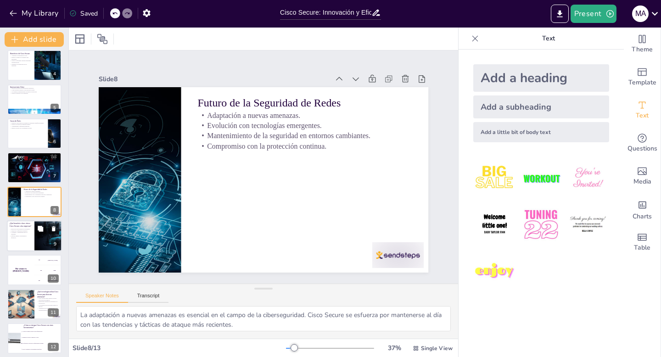
checkbox input "true"
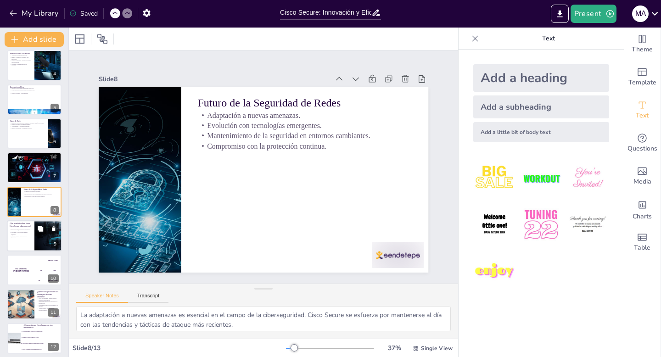
click at [28, 237] on p "Enfoque integral en seguridad y eficiencia." at bounding box center [21, 236] width 22 height 3
checkbox input "true"
type textarea "La reducción de incidentes de seguridad es un beneficio tangible que muchas org…"
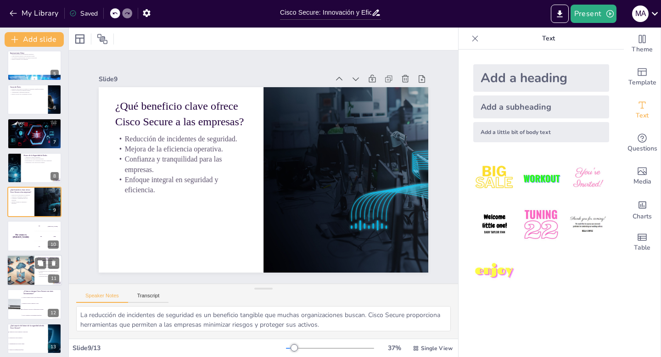
checkbox input "true"
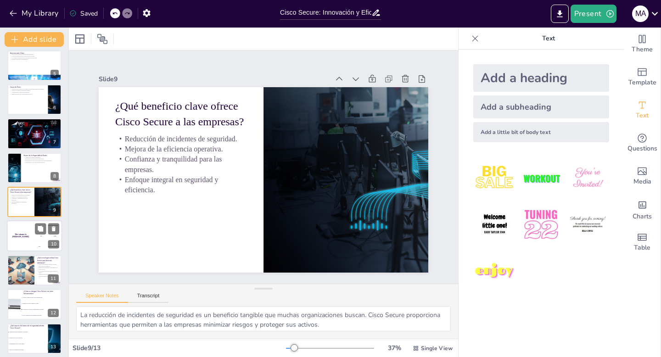
checkbox input "true"
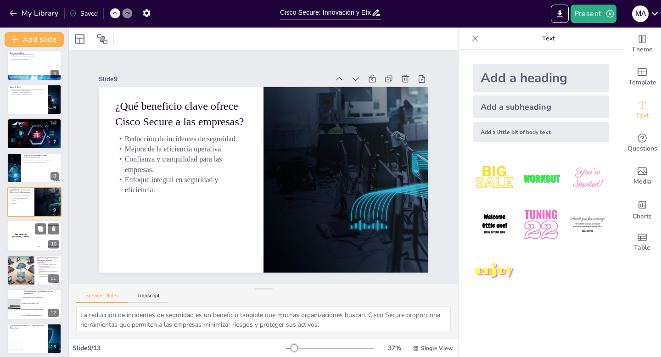
click at [24, 236] on h4 "The winner is [PERSON_NAME]" at bounding box center [21, 236] width 28 height 5
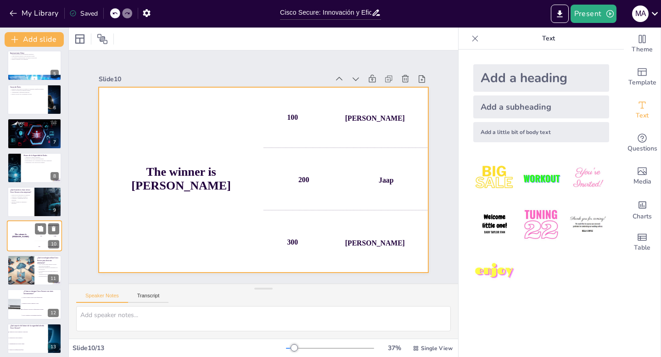
scroll to position [145, 0]
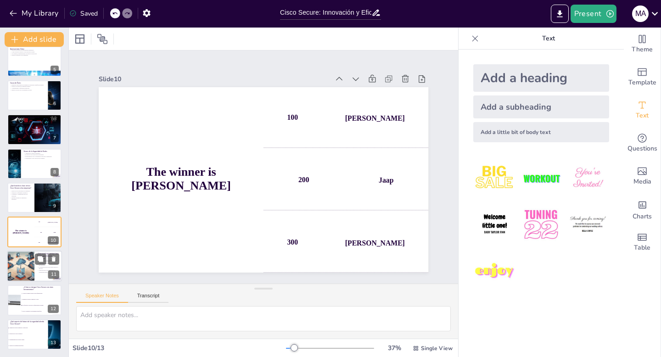
click at [28, 260] on div at bounding box center [20, 265] width 41 height 31
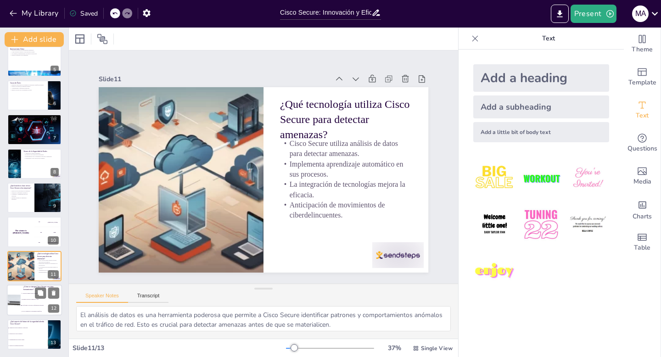
click at [21, 303] on li "Con facilidad y sin alterar la infraestructura existente." at bounding box center [41, 306] width 41 height 6
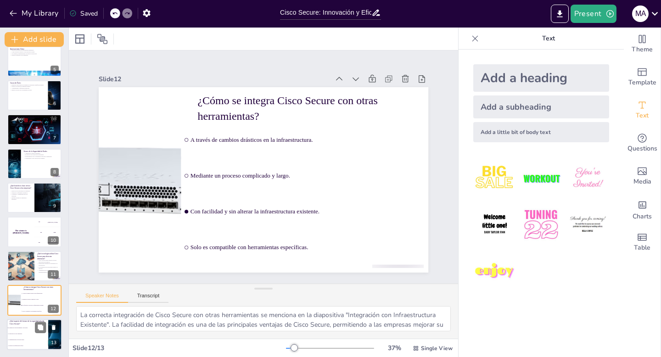
click at [22, 322] on p "¿Qué aspecto del futuro de la seguridad aborda Cisco Secure?" at bounding box center [28, 322] width 36 height 5
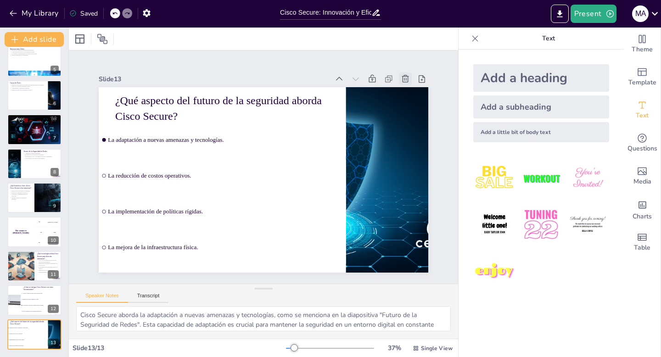
click at [107, 201] on icon at bounding box center [100, 206] width 11 height 11
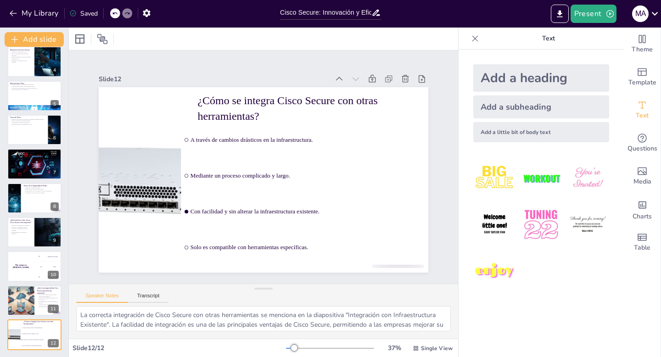
click at [126, 250] on icon at bounding box center [121, 254] width 9 height 9
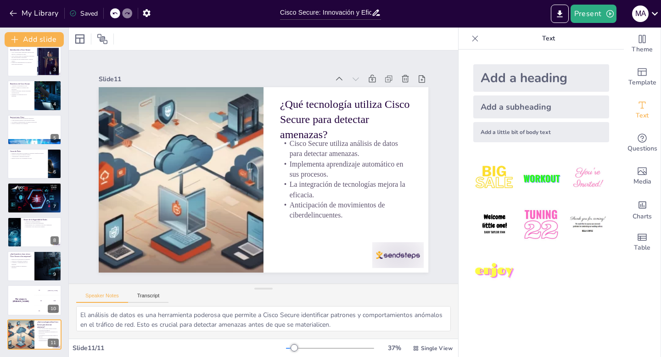
scroll to position [76, 0]
click at [39, 297] on button at bounding box center [40, 293] width 11 height 11
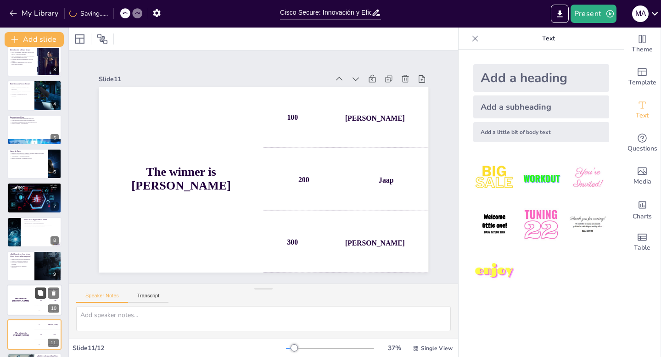
scroll to position [110, 0]
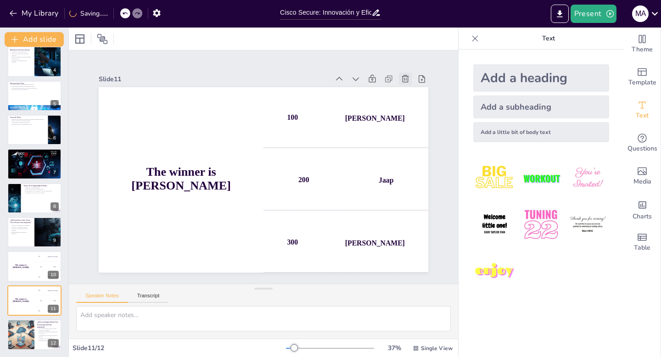
click at [130, 76] on icon at bounding box center [125, 73] width 10 height 9
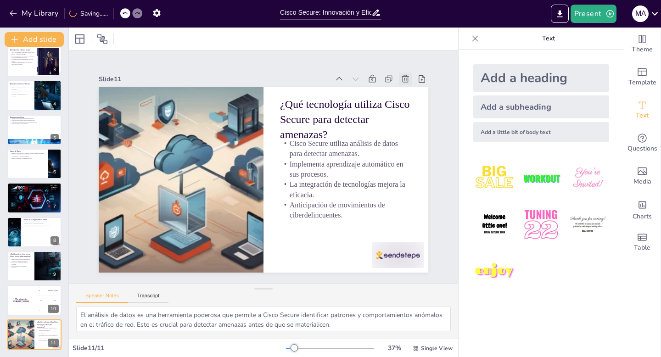
scroll to position [76, 0]
click at [24, 300] on h4 "The winner is [PERSON_NAME]" at bounding box center [21, 300] width 28 height 5
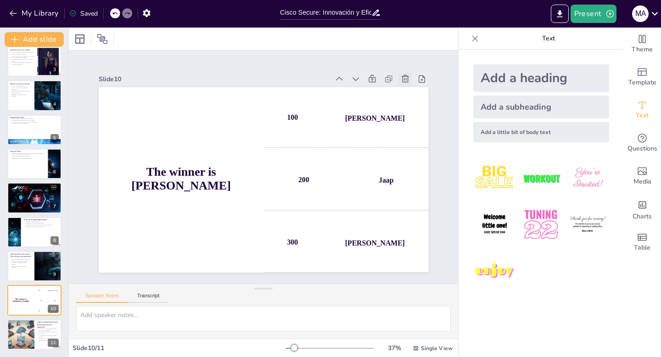
click at [115, 98] on icon at bounding box center [108, 104] width 13 height 13
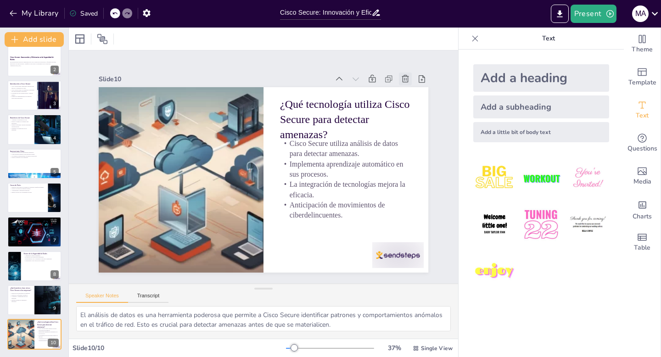
scroll to position [42, 0]
click at [115, 13] on icon at bounding box center [115, 14] width 6 height 6
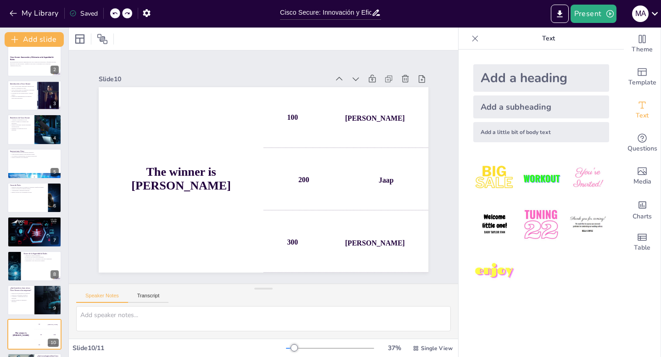
click at [115, 13] on icon at bounding box center [115, 14] width 6 height 6
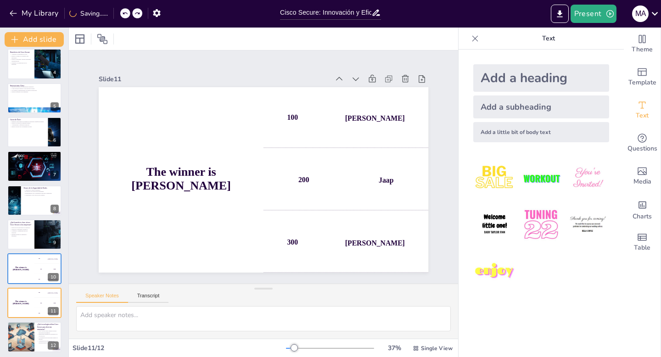
scroll to position [110, 0]
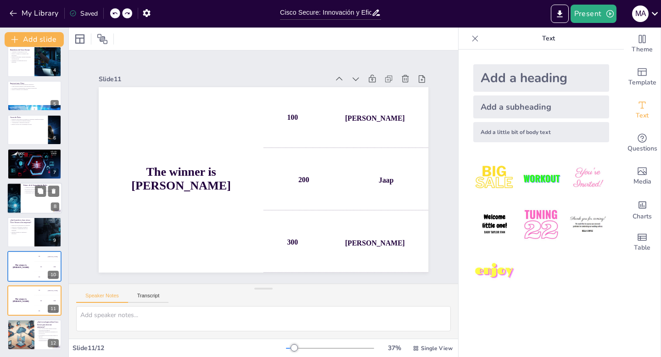
click at [34, 190] on p "Mantenimiento de la seguridad en entornos cambiantes." at bounding box center [41, 191] width 36 height 2
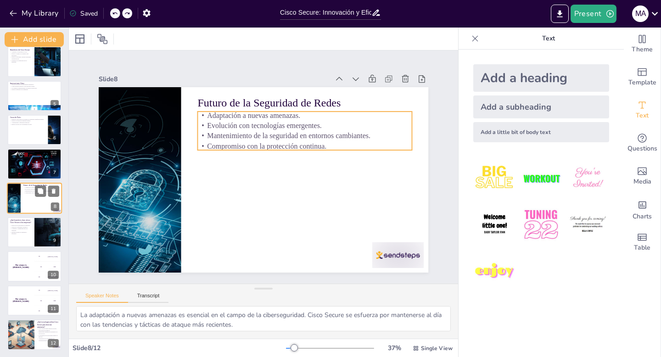
scroll to position [106, 0]
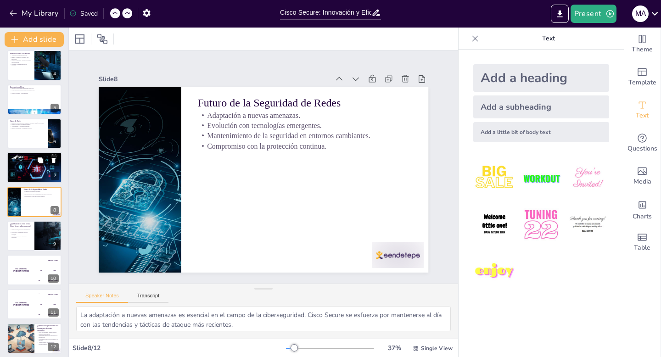
click at [29, 156] on p "Integración fácil con infraestructuras existentes." at bounding box center [35, 157] width 50 height 2
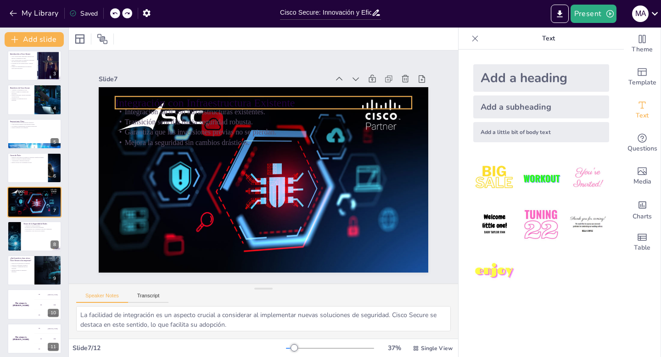
click at [172, 101] on p "Integración con Infraestructura Existente" at bounding box center [216, 210] width 210 height 231
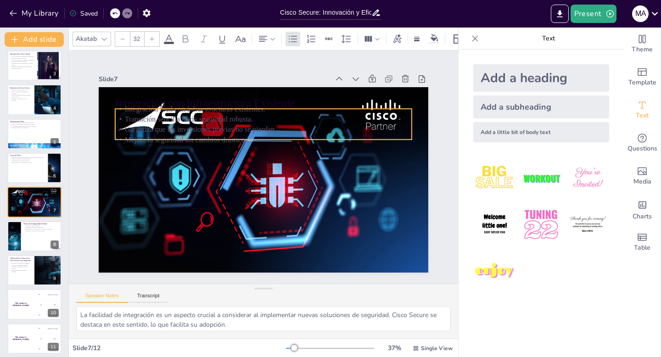
click at [316, 118] on p "Transición sencilla hacia seguridad robusta." at bounding box center [311, 167] width 10 height 296
click at [384, 105] on div at bounding box center [320, 142] width 128 height 274
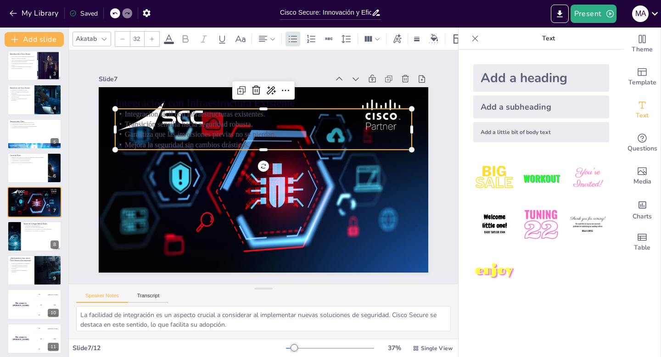
click at [168, 39] on icon at bounding box center [168, 38] width 11 height 11
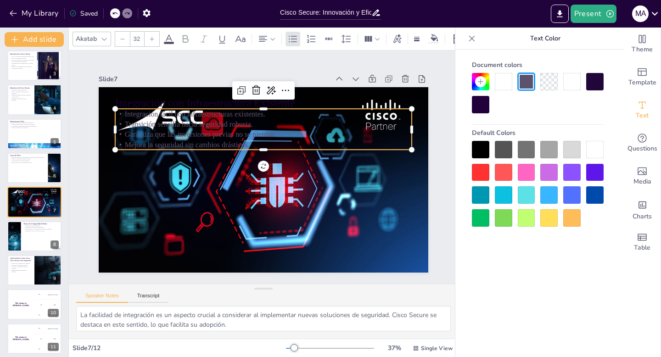
click at [482, 171] on div at bounding box center [480, 172] width 17 height 17
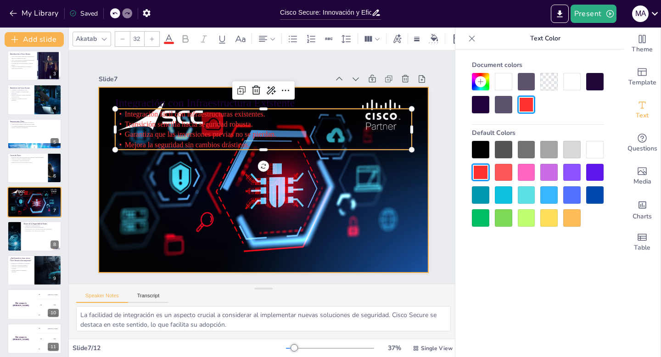
click at [335, 191] on div at bounding box center [251, 172] width 309 height 379
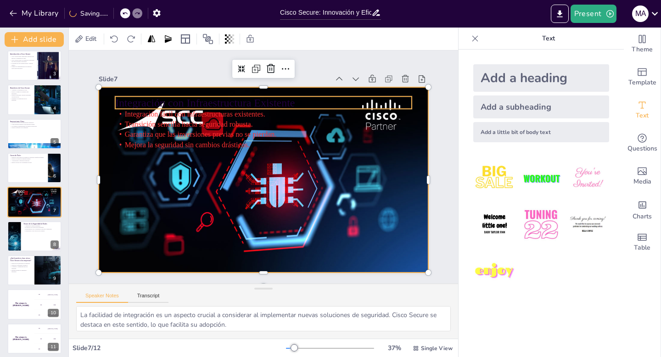
click at [225, 101] on p "Integración con Infraestructura Existente" at bounding box center [200, 180] width 77 height 293
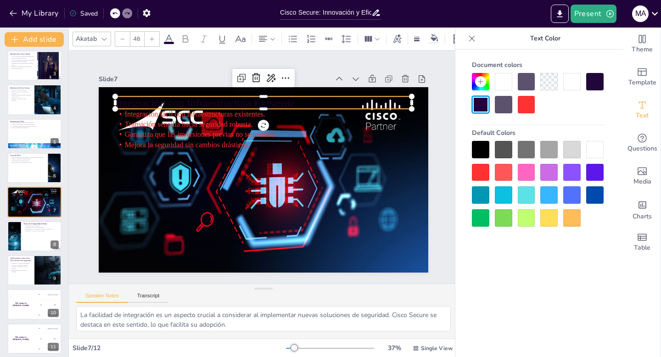
click at [528, 104] on div at bounding box center [525, 104] width 17 height 17
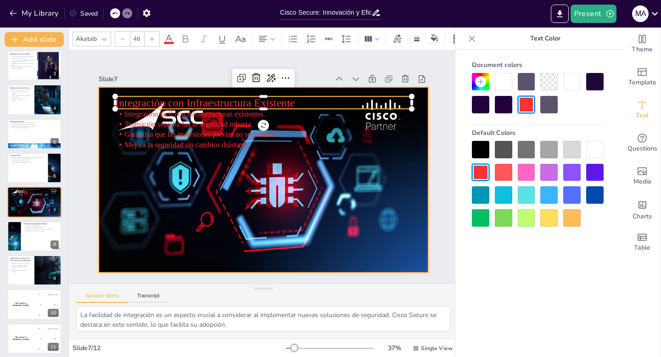
click at [303, 186] on div at bounding box center [274, 160] width 331 height 381
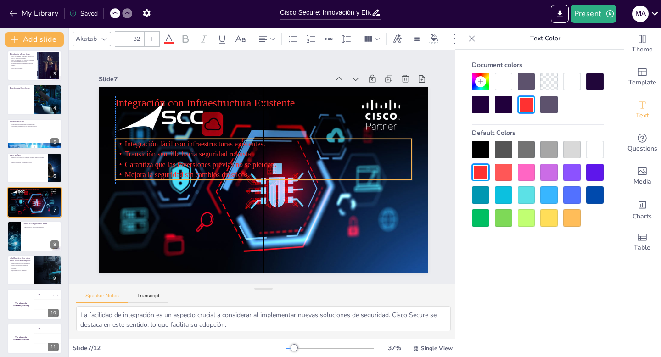
drag, startPoint x: 280, startPoint y: 114, endPoint x: 278, endPoint y: 148, distance: 33.6
click at [278, 148] on p "Integración fácil con infraestructuras existentes." at bounding box center [284, 174] width 101 height 285
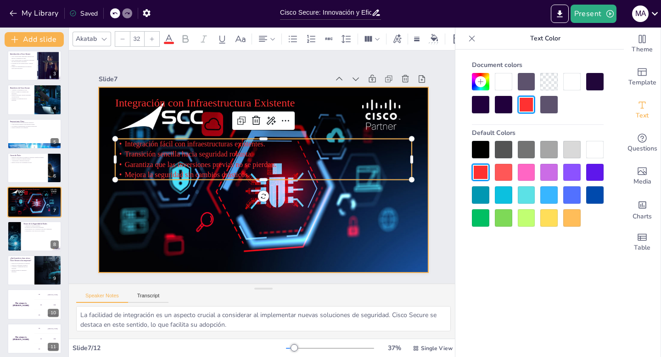
click at [182, 118] on div at bounding box center [251, 161] width 309 height 379
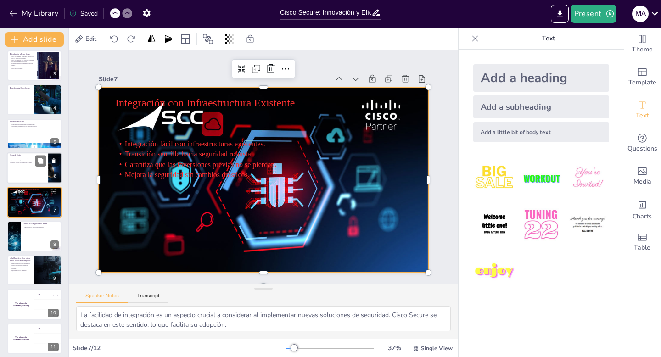
click at [31, 179] on div at bounding box center [34, 167] width 55 height 31
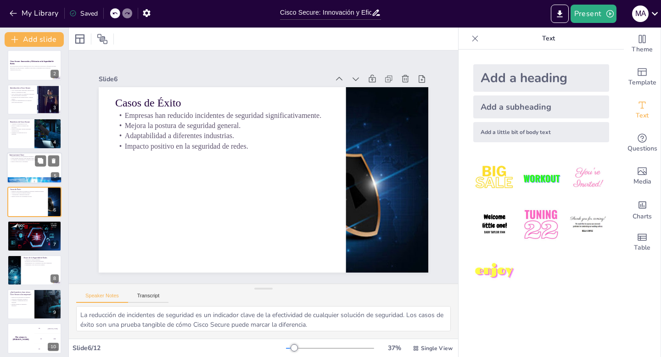
click at [22, 157] on p "Utiliza análisis predictivo para anticipar riesgos." at bounding box center [35, 158] width 50 height 2
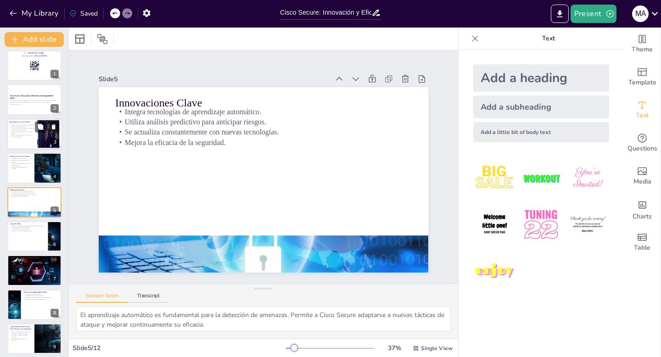
click at [25, 137] on p "Ejemplos de implementación en entornos reales serán discutidos." at bounding box center [22, 135] width 25 height 3
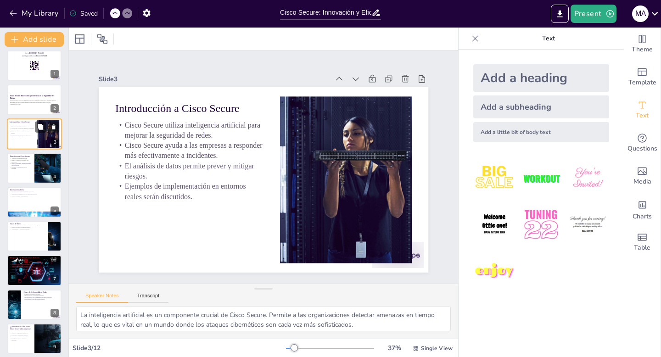
scroll to position [0, 0]
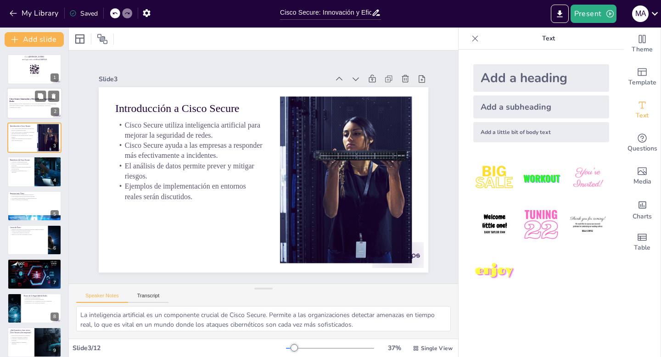
click at [30, 103] on p "Esta presentación explora la importancia de Cisco Secure en la protección y efi…" at bounding box center [35, 104] width 50 height 3
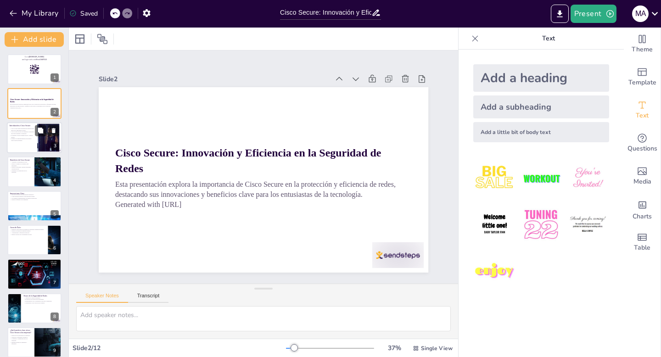
click at [34, 141] on div at bounding box center [34, 137] width 55 height 31
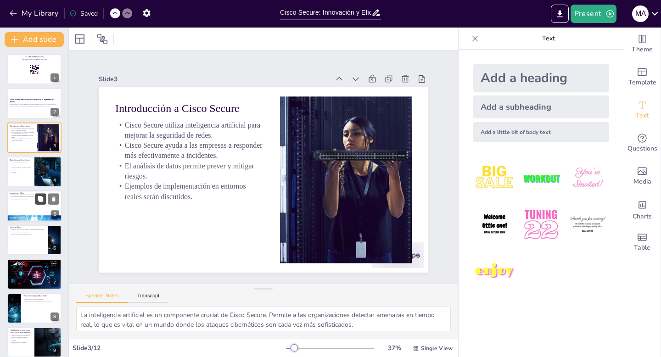
click at [39, 199] on icon at bounding box center [41, 199] width 6 height 6
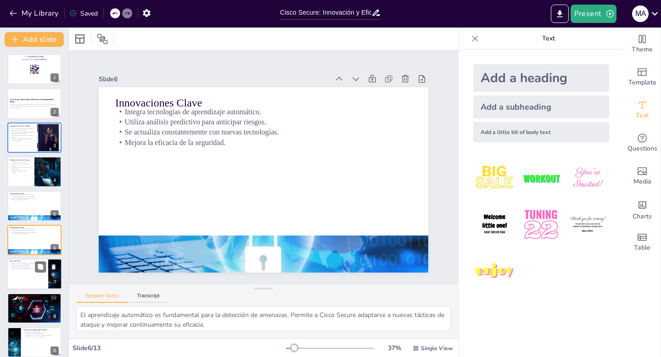
scroll to position [38, 0]
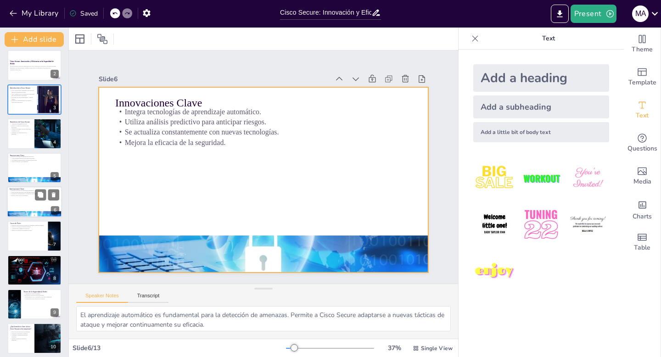
click at [24, 198] on div at bounding box center [34, 201] width 55 height 31
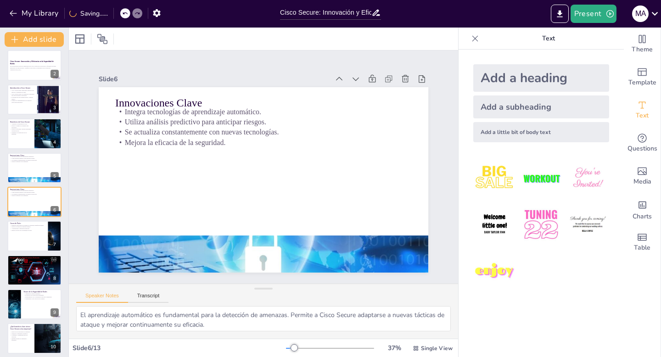
click at [31, 150] on div "Go to [DOMAIN_NAME] and login with code Free53607323 1 Cisco Secure: Innovación…" at bounding box center [34, 236] width 68 height 440
click at [31, 166] on div at bounding box center [34, 167] width 55 height 31
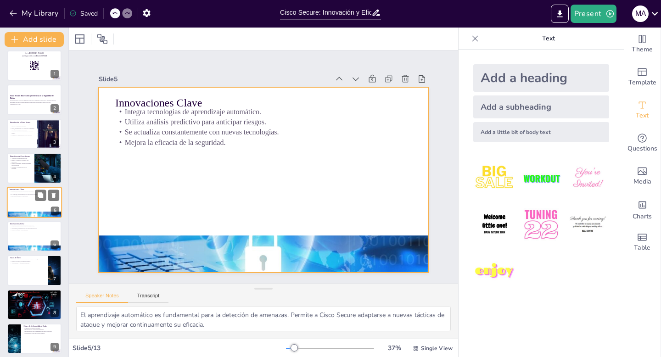
click at [36, 209] on div at bounding box center [34, 202] width 55 height 31
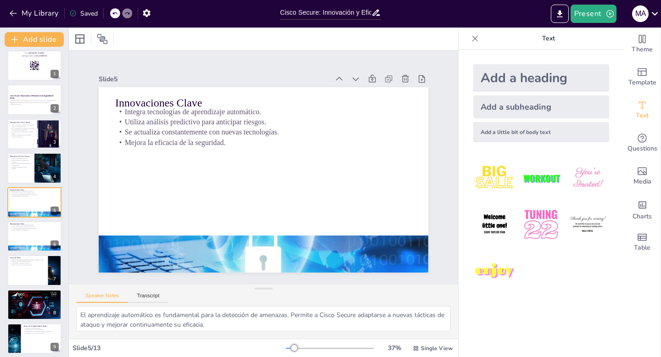
click at [113, 14] on icon at bounding box center [115, 14] width 6 height 6
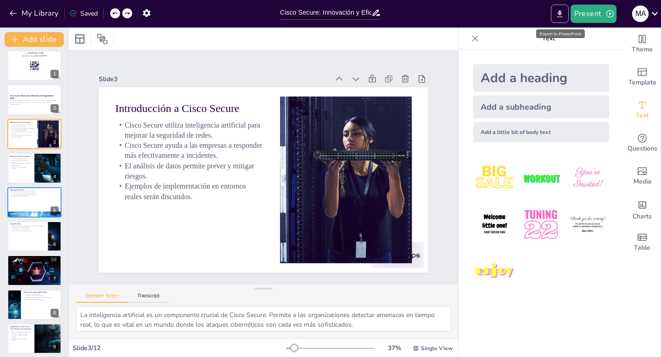
click at [562, 14] on icon "Export to PowerPoint" at bounding box center [560, 14] width 10 height 10
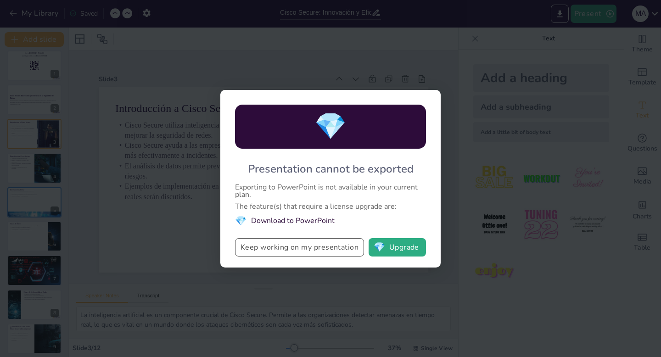
click at [318, 249] on button "Keep working on my presentation" at bounding box center [299, 247] width 129 height 18
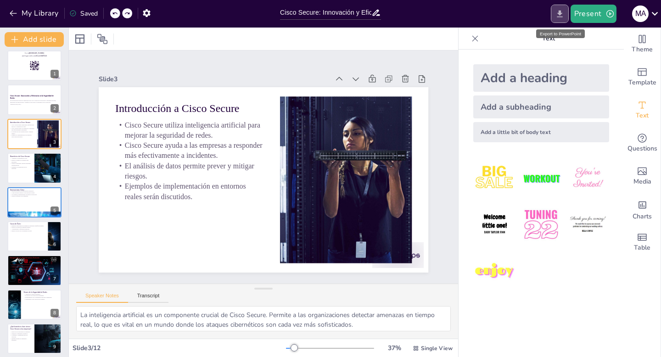
click at [556, 14] on icon "Export to PowerPoint" at bounding box center [560, 14] width 10 height 10
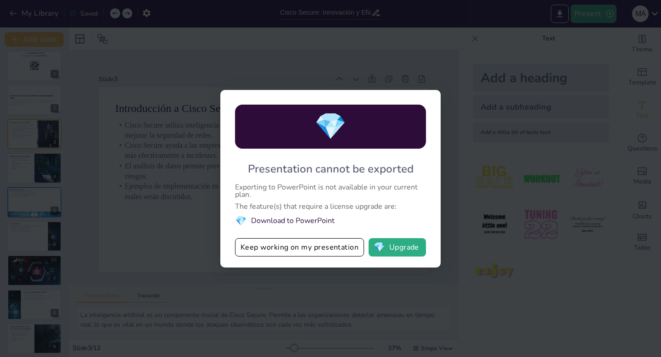
drag, startPoint x: 247, startPoint y: 166, endPoint x: 347, endPoint y: 226, distance: 116.7
click at [347, 226] on div "💎 Presentation cannot be exported Exporting to PowerPoint is not available in y…" at bounding box center [330, 179] width 220 height 178
drag, startPoint x: 337, startPoint y: 226, endPoint x: 273, endPoint y: 181, distance: 77.8
click at [268, 174] on div "💎 Presentation cannot be exported Exporting to PowerPoint is not available in y…" at bounding box center [330, 179] width 220 height 178
click at [402, 247] on button "💎 Upgrade" at bounding box center [396, 247] width 57 height 18
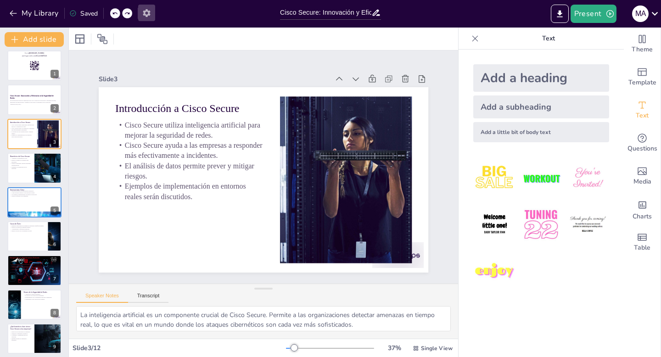
click at [150, 11] on icon "button" at bounding box center [147, 13] width 10 height 10
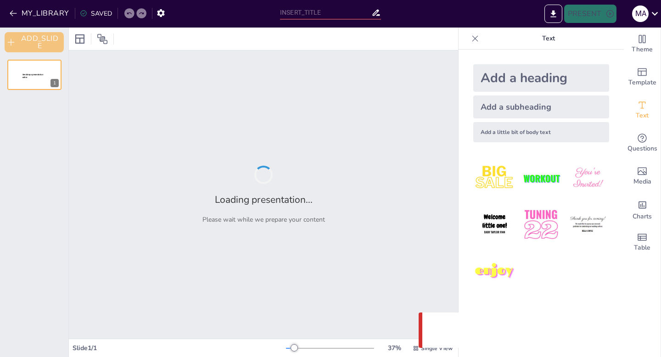
type input "Cisco Secure: Innovación y Eficiencia en la Seguridad de Redes"
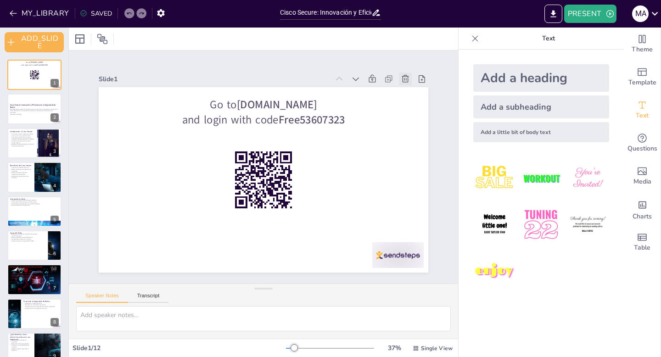
click at [406, 76] on icon at bounding box center [405, 78] width 7 height 7
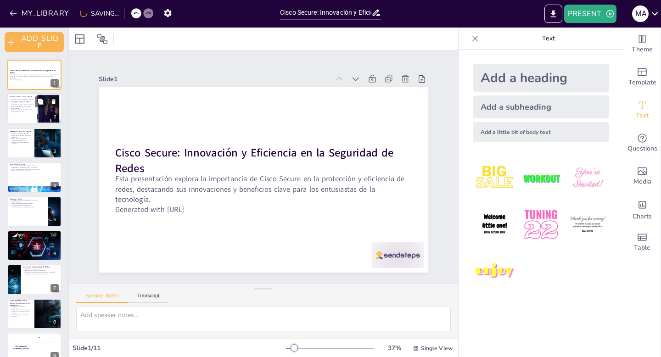
click at [24, 108] on p "El análisis de datos permite prever y mitigar riesgos." at bounding box center [22, 107] width 25 height 3
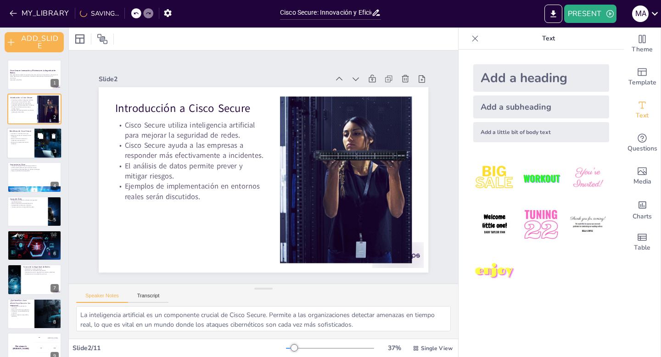
click at [28, 145] on div at bounding box center [34, 143] width 55 height 31
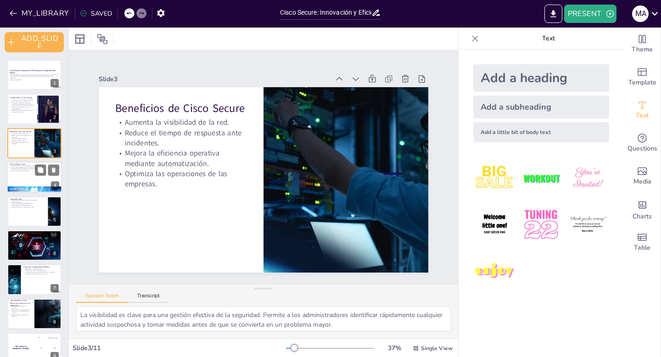
click at [33, 173] on div at bounding box center [34, 176] width 55 height 31
type textarea "El aprendizaje automático es fundamental para la detección de amenazas. Permite…"
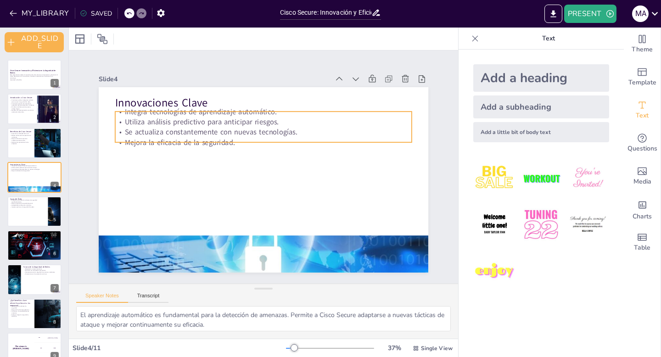
click at [157, 110] on div "Innovaciones Clave Integra tecnologías de aprendizaje automático. Utiliza análi…" at bounding box center [263, 179] width 329 height 185
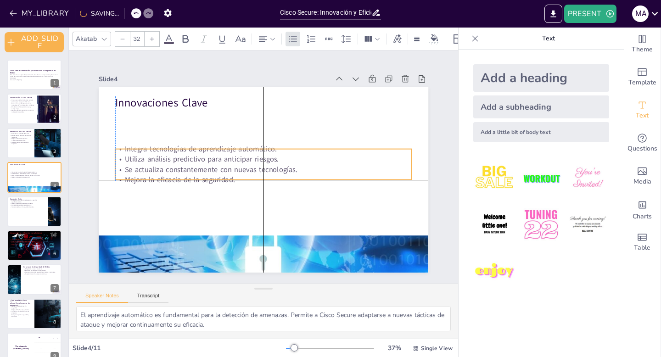
drag, startPoint x: 288, startPoint y: 116, endPoint x: 286, endPoint y: 155, distance: 38.6
click at [286, 155] on div "Integra tecnologías de aprendizaje automático. Utiliza análisis predictivo para…" at bounding box center [263, 164] width 299 height 72
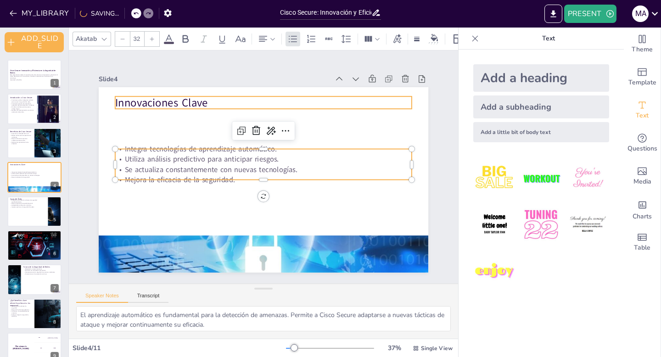
type input "48"
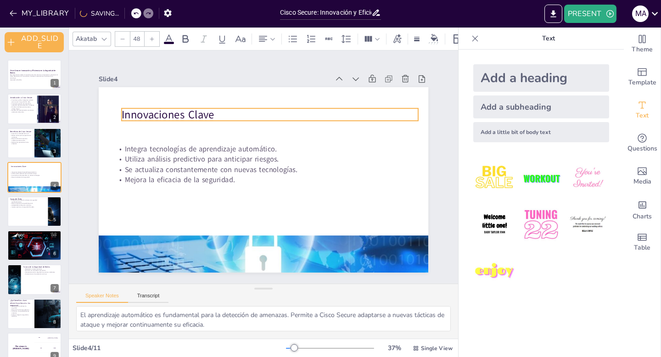
drag, startPoint x: 165, startPoint y: 108, endPoint x: 172, endPoint y: 120, distance: 13.5
click at [172, 120] on p "Innovaciones Clave" at bounding box center [270, 115] width 296 height 16
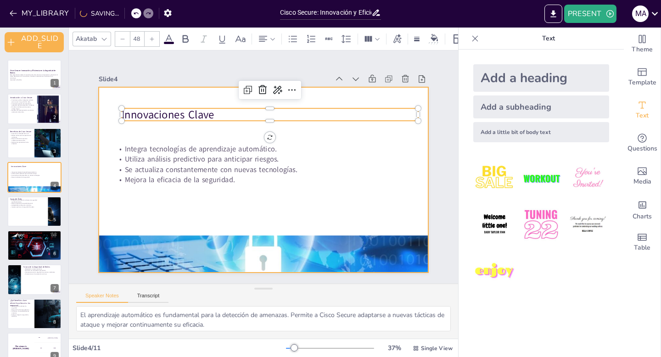
click at [175, 213] on div at bounding box center [259, 179] width 371 height 278
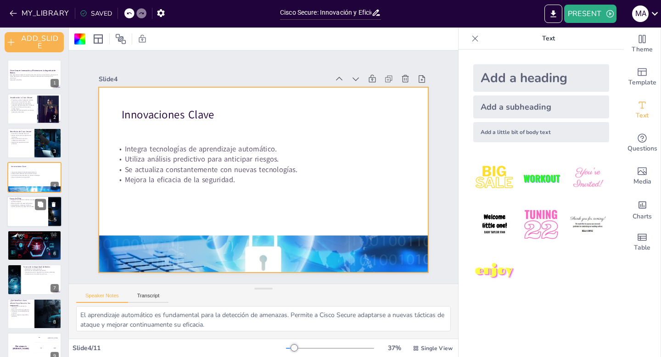
click at [26, 217] on div at bounding box center [34, 211] width 55 height 31
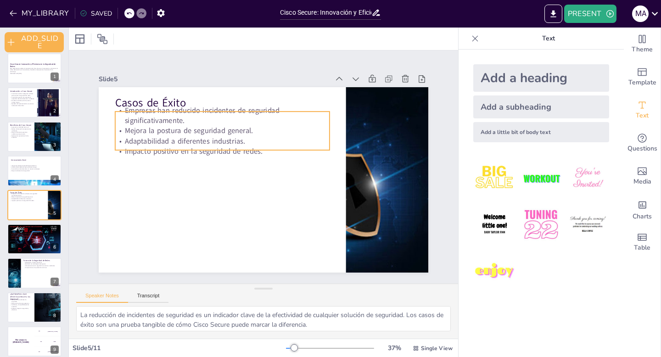
click at [172, 141] on p "Adaptabilidad a diferentes industrias." at bounding box center [222, 141] width 214 height 10
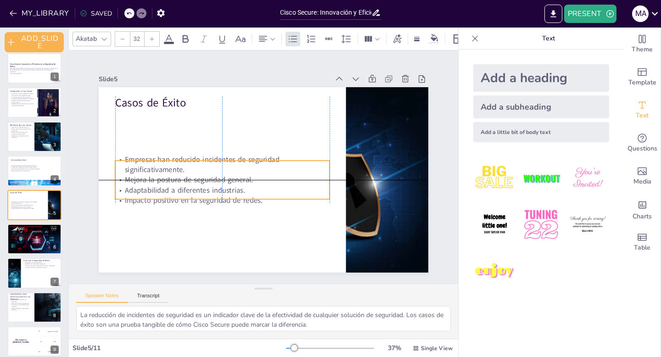
drag, startPoint x: 172, startPoint y: 141, endPoint x: 172, endPoint y: 194, distance: 52.8
click at [172, 194] on p "Adaptabilidad a diferentes industrias." at bounding box center [222, 190] width 214 height 10
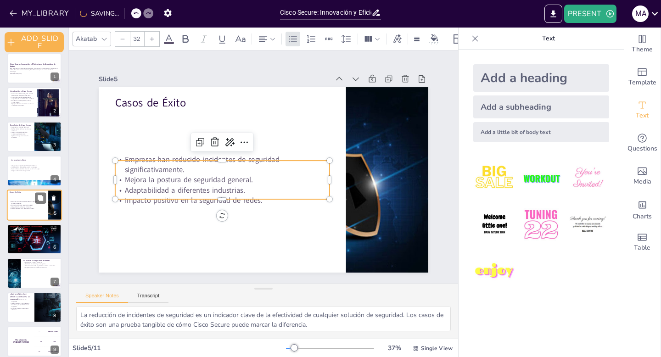
click at [41, 204] on p "Mejora la postura de seguridad general." at bounding box center [28, 205] width 36 height 2
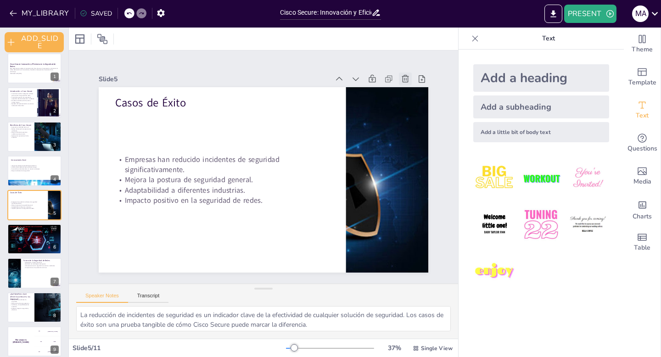
click at [405, 78] on icon at bounding box center [404, 78] width 9 height 9
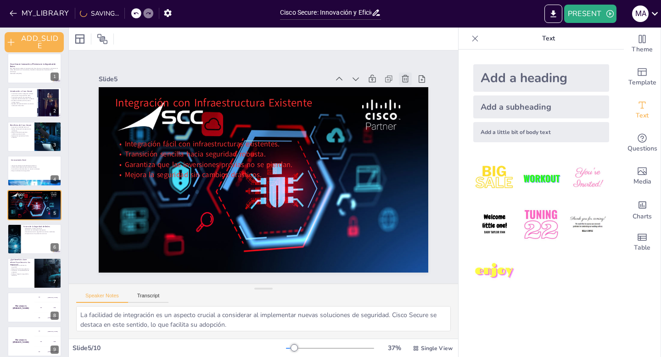
click at [406, 75] on icon at bounding box center [404, 78] width 9 height 9
type textarea "La adaptación a nuevas amenazas es esencial en el campo de la ciberseguridad. C…"
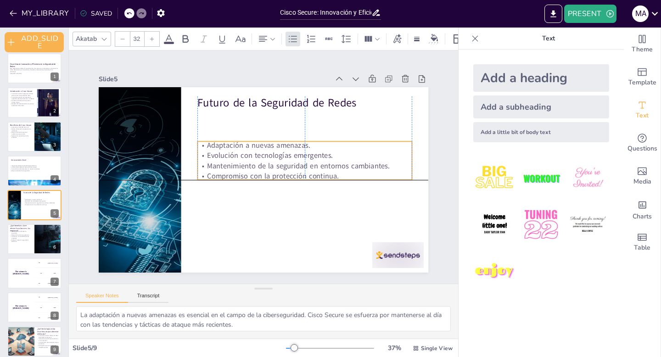
drag, startPoint x: 247, startPoint y: 139, endPoint x: 246, endPoint y: 167, distance: 28.5
click at [246, 167] on p "Mantenimiento de la seguridad en entornos cambiantes." at bounding box center [304, 166] width 214 height 10
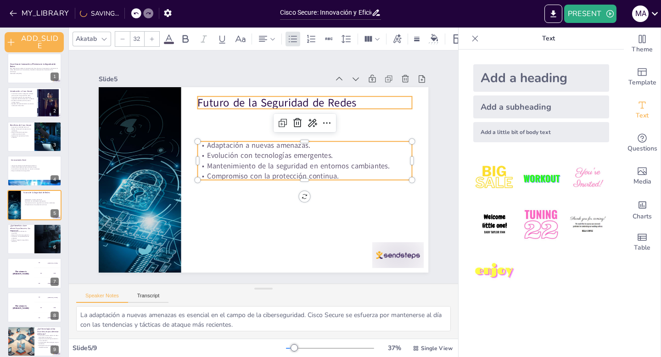
type input "48"
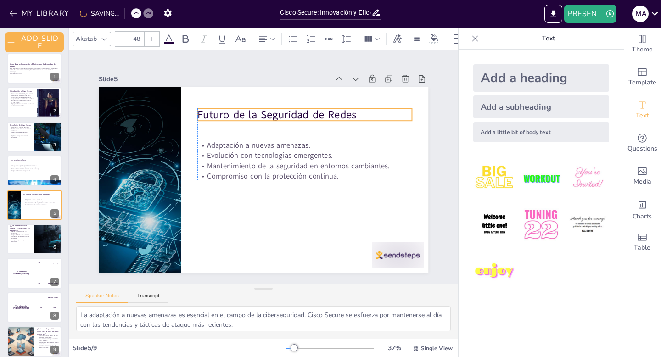
drag, startPoint x: 266, startPoint y: 102, endPoint x: 266, endPoint y: 114, distance: 11.9
click at [266, 114] on p "Futuro de la Seguridad de Redes" at bounding box center [304, 115] width 214 height 16
click at [397, 251] on div at bounding box center [397, 255] width 51 height 26
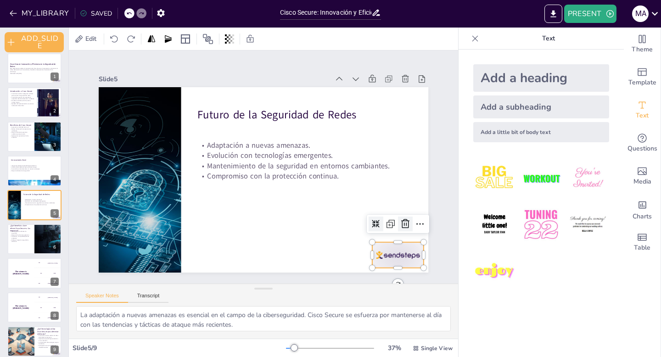
click at [404, 232] on icon at bounding box center [398, 238] width 12 height 12
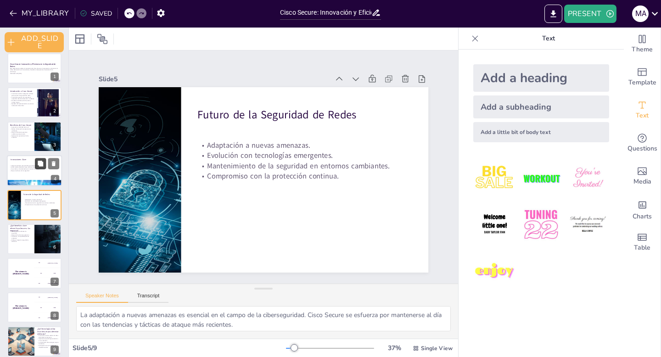
click at [44, 161] on icon at bounding box center [40, 164] width 6 height 6
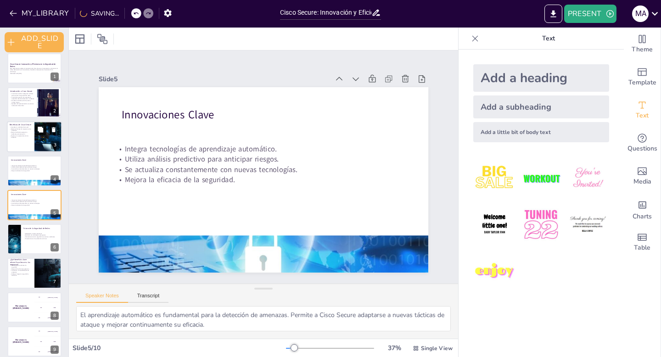
click at [35, 131] on button at bounding box center [40, 129] width 11 height 11
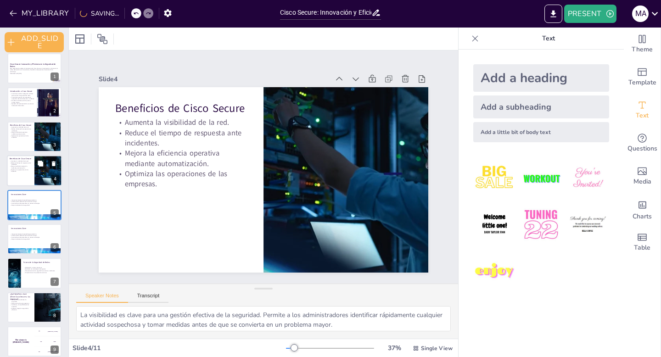
scroll to position [0, 0]
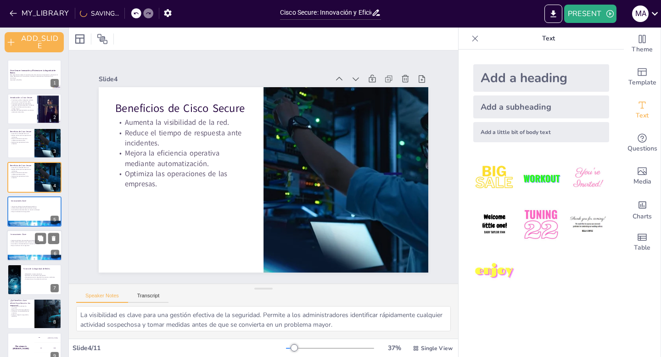
click at [28, 243] on p "Se actualiza constantemente con nuevas tecnologías." at bounding box center [35, 244] width 50 height 2
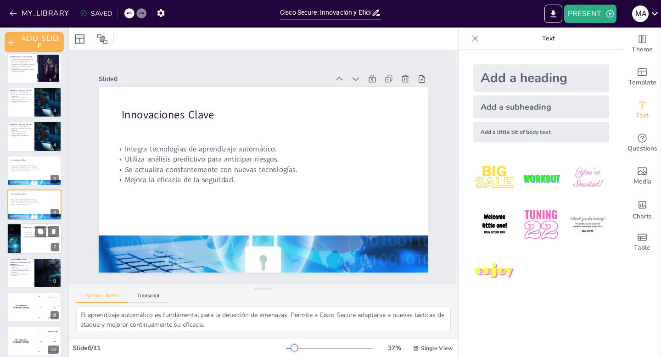
click at [24, 235] on p "Mantenimiento de la seguridad en entornos cambiantes." at bounding box center [41, 236] width 36 height 2
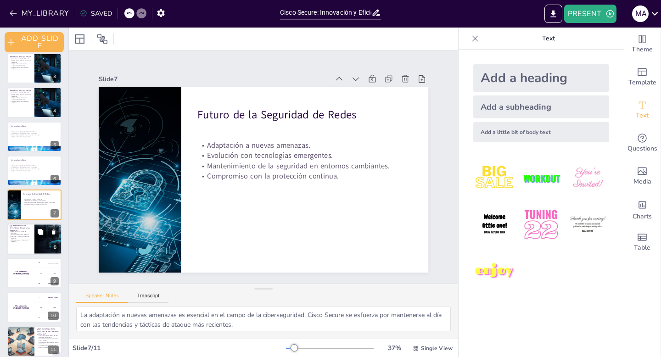
scroll to position [82, 0]
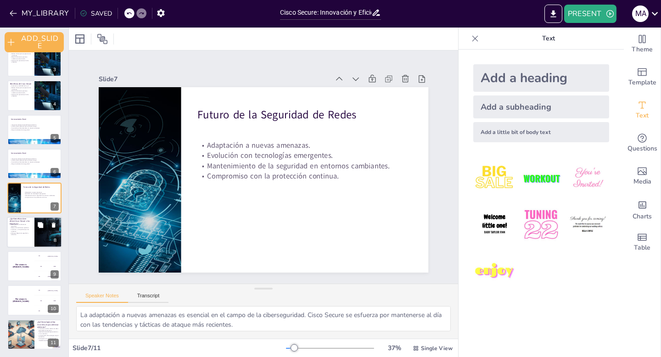
click at [23, 228] on p "Confianza y tranquilidad para las empresas." at bounding box center [21, 229] width 22 height 3
type textarea "La reducción de incidentes de seguridad es un beneficio tangible que muchas org…"
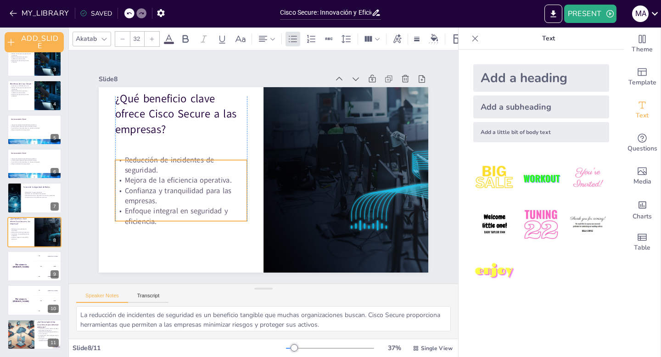
drag, startPoint x: 174, startPoint y: 162, endPoint x: 172, endPoint y: 189, distance: 26.2
click at [172, 189] on p "Confianza y tranquilidad para las empresas." at bounding box center [181, 195] width 132 height 21
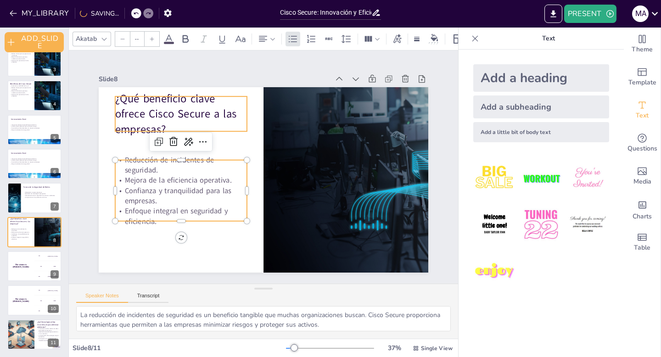
type input "48"
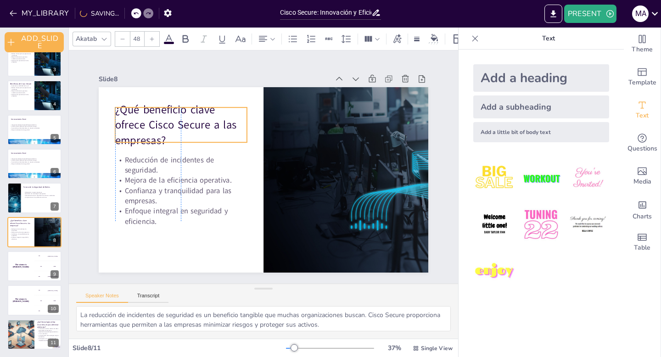
drag, startPoint x: 181, startPoint y: 113, endPoint x: 183, endPoint y: 124, distance: 11.2
click at [183, 124] on p "¿Qué beneficio clave ofrece Cisco Secure a las empresas?" at bounding box center [181, 125] width 132 height 46
click at [29, 267] on div "The winner is [PERSON_NAME]" at bounding box center [21, 265] width 28 height 31
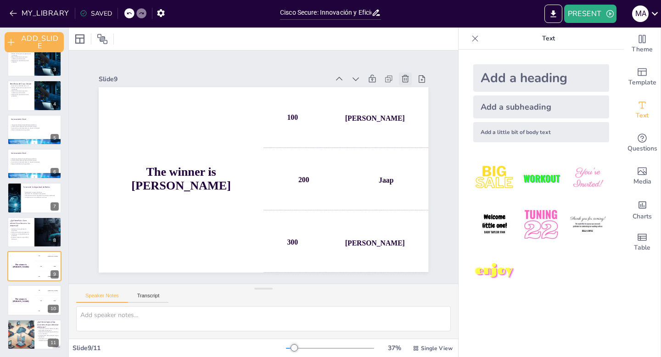
click at [406, 77] on icon at bounding box center [404, 78] width 9 height 9
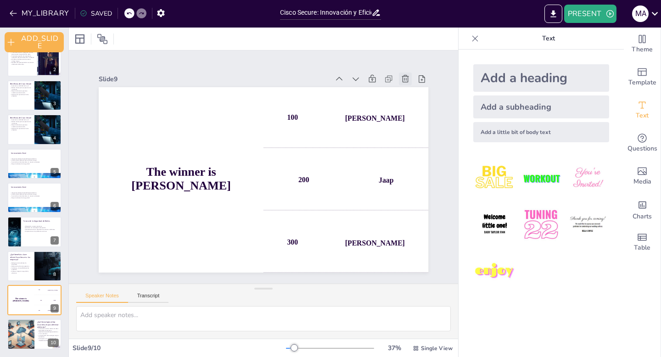
click at [137, 264] on icon at bounding box center [132, 269] width 10 height 10
type textarea "El análisis de datos es una herramienta poderosa que permite a Cisco Secure ide…"
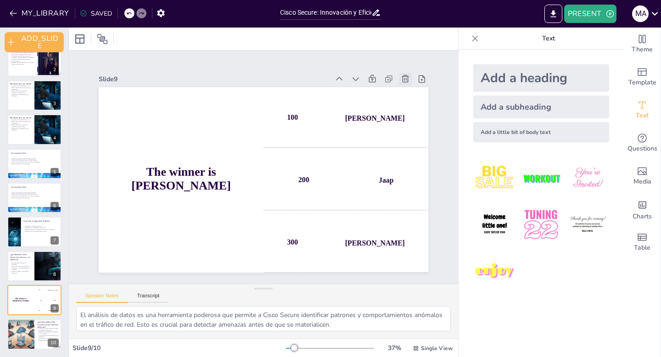
scroll to position [13, 0]
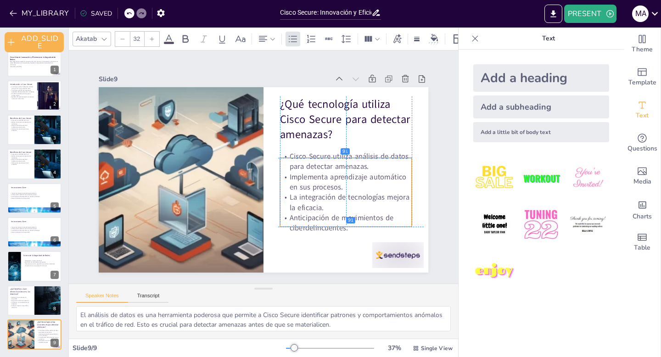
drag, startPoint x: 378, startPoint y: 177, endPoint x: 376, endPoint y: 188, distance: 11.2
click at [376, 188] on p "Implementa aprendizaje automático en sus procesos." at bounding box center [346, 182] width 132 height 21
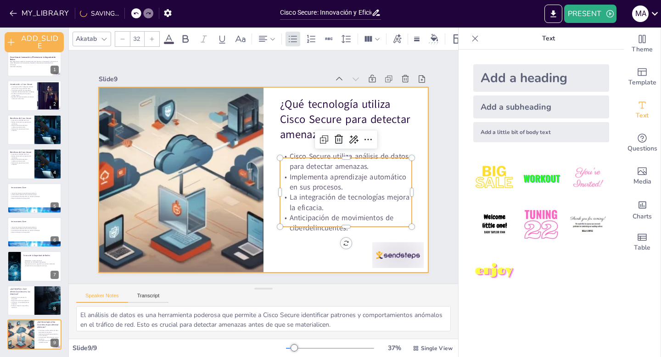
click at [286, 242] on div at bounding box center [263, 179] width 329 height 185
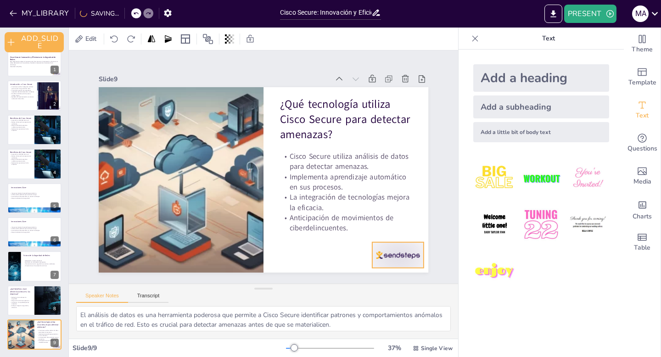
click at [405, 256] on div at bounding box center [397, 255] width 51 height 26
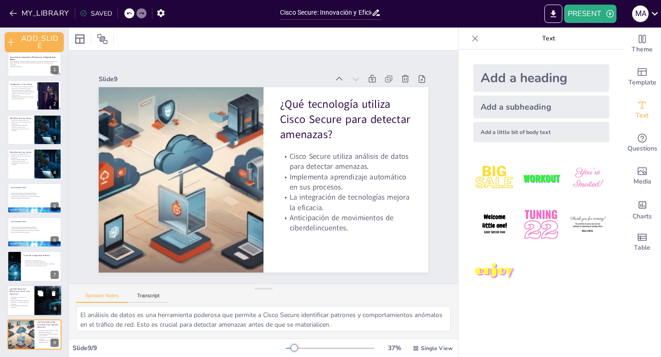
scroll to position [0, 0]
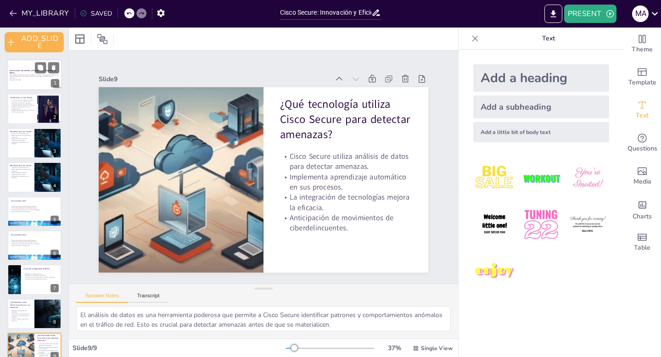
click at [28, 80] on p "Generated with [URL]" at bounding box center [35, 80] width 50 height 2
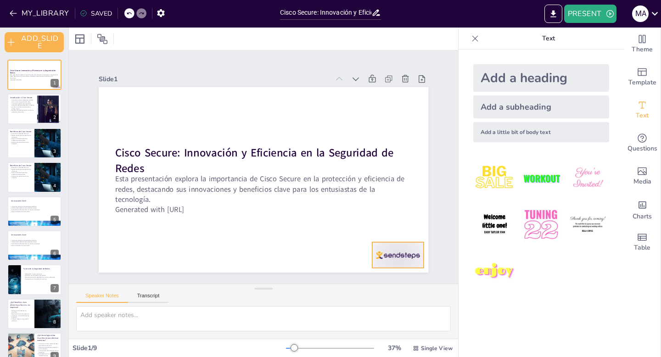
click at [405, 256] on div at bounding box center [397, 255] width 51 height 26
click at [41, 109] on div at bounding box center [48, 109] width 50 height 28
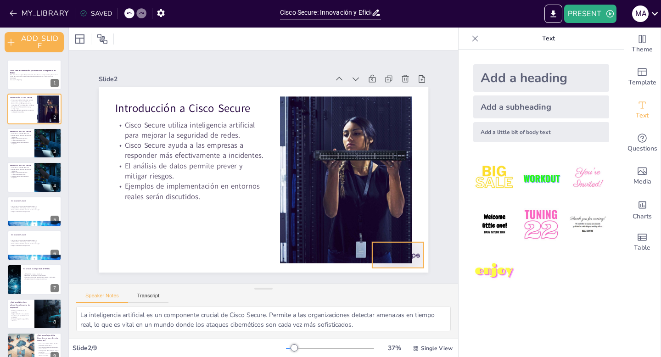
click at [419, 256] on div at bounding box center [397, 255] width 51 height 26
click at [41, 145] on div at bounding box center [47, 143] width 51 height 31
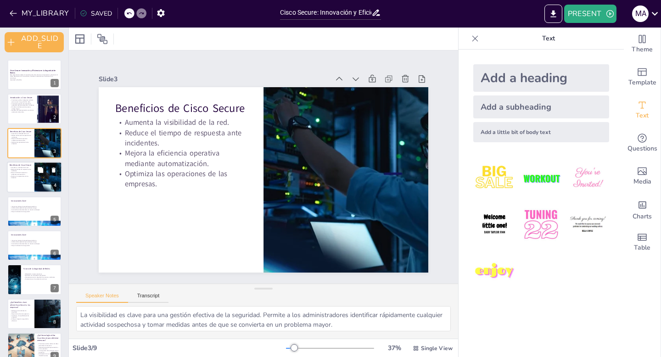
click at [20, 178] on p "Optimiza las operaciones de las empresas." at bounding box center [21, 176] width 22 height 3
click at [24, 148] on div at bounding box center [34, 143] width 55 height 31
click at [26, 213] on div at bounding box center [34, 211] width 55 height 31
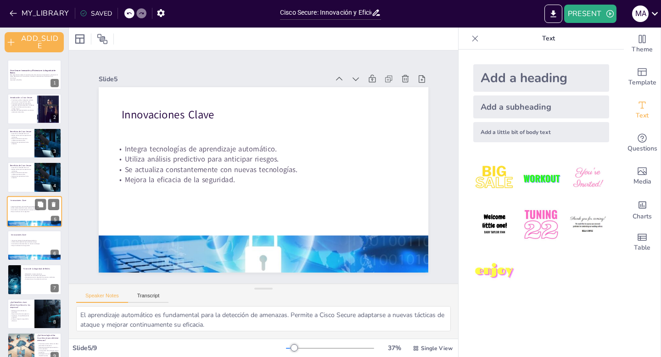
scroll to position [6, 0]
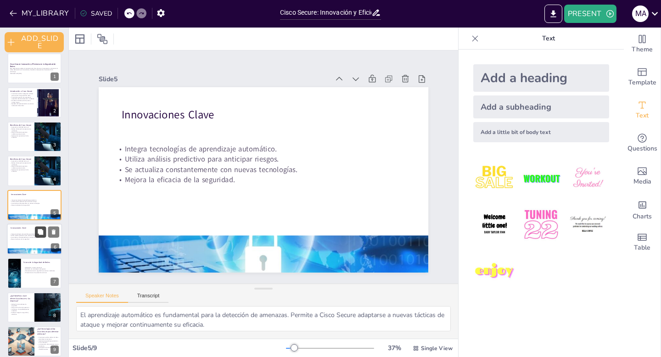
click at [35, 233] on button at bounding box center [40, 231] width 11 height 11
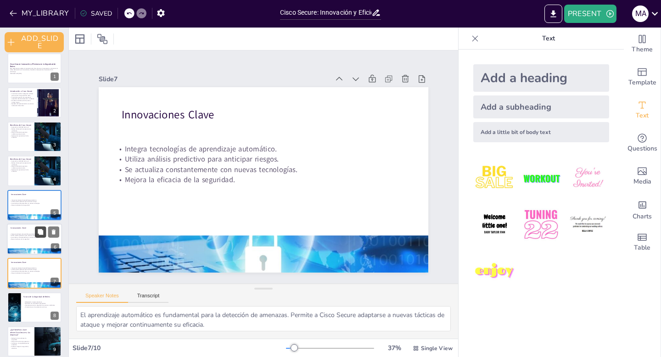
scroll to position [48, 0]
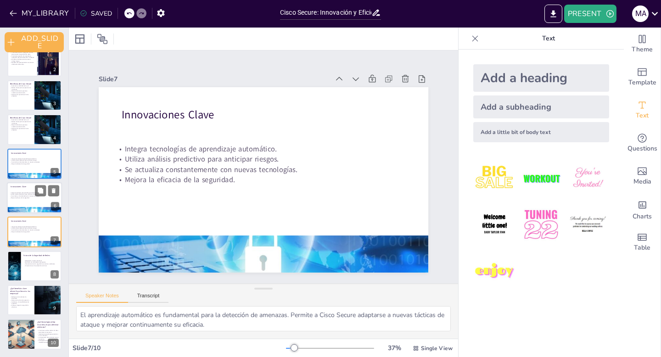
click at [30, 195] on p "Se actualiza constantemente con nuevas tecnologías." at bounding box center [35, 196] width 50 height 2
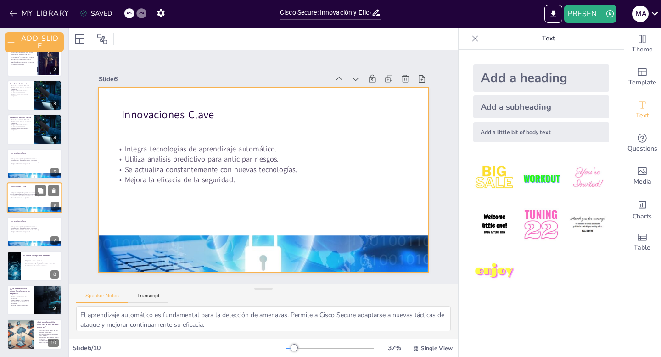
scroll to position [41, 0]
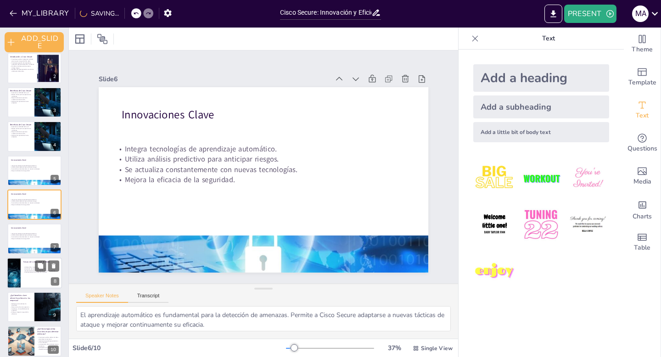
click at [33, 263] on div at bounding box center [34, 272] width 55 height 31
type textarea "La adaptación a nuevas amenazas es esencial en el campo de la ciberseguridad. C…"
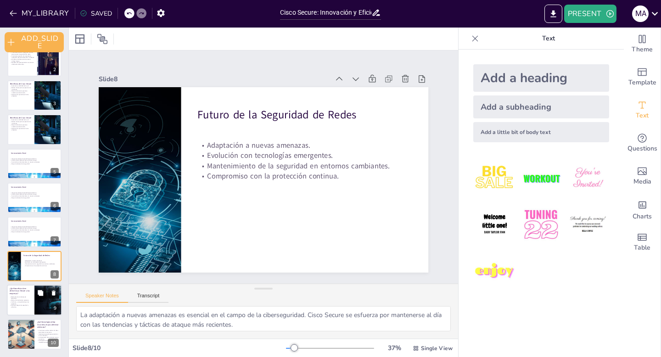
click at [37, 303] on div at bounding box center [49, 299] width 76 height 31
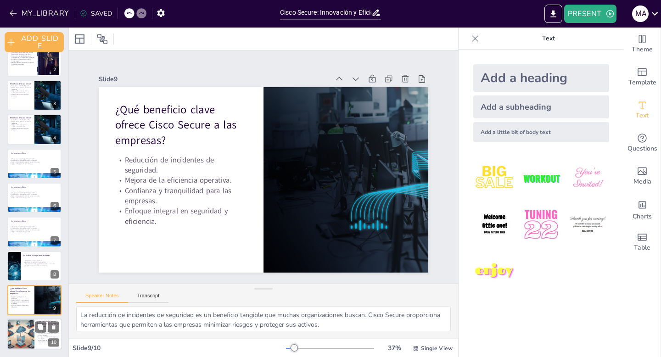
click at [23, 334] on div at bounding box center [20, 334] width 41 height 31
type textarea "El análisis de datos es una herramienta poderosa que permite a Cisco Secure ide…"
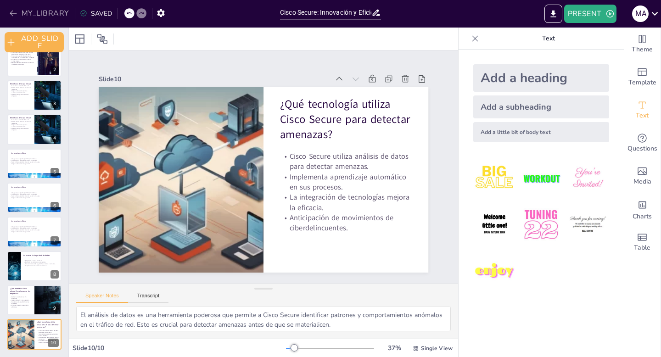
click at [10, 14] on icon "button" at bounding box center [13, 13] width 9 height 9
